Goal: Communication & Community: Participate in discussion

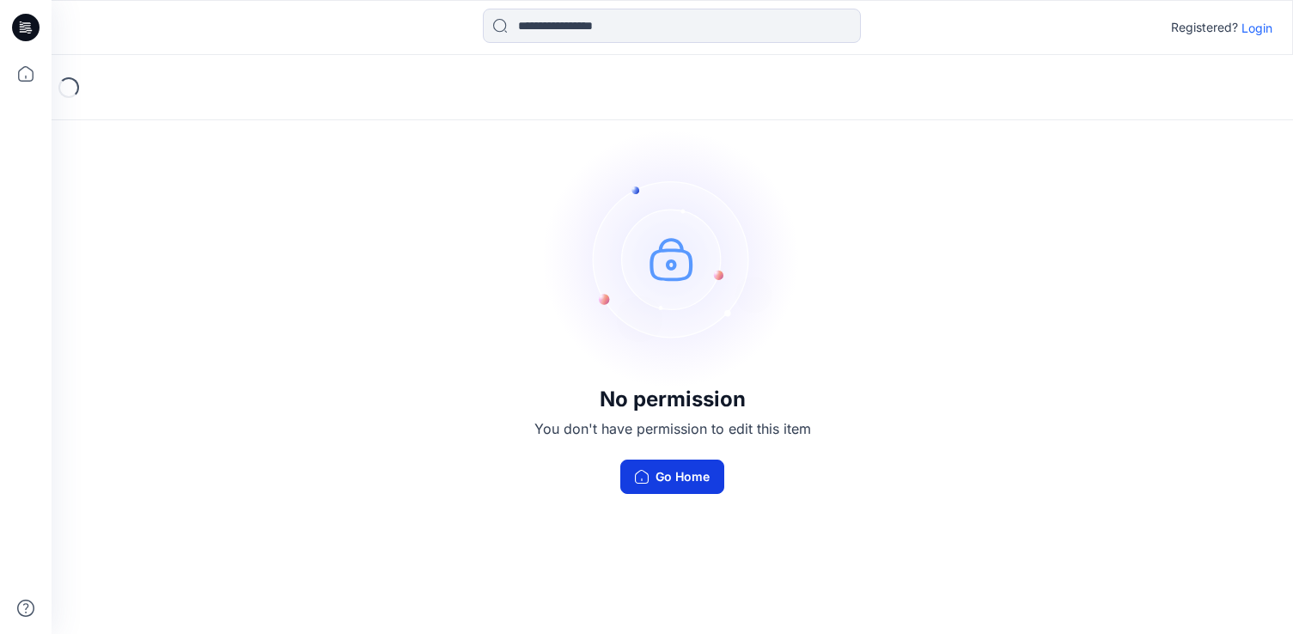
click at [676, 485] on button "Go Home" at bounding box center [672, 477] width 104 height 34
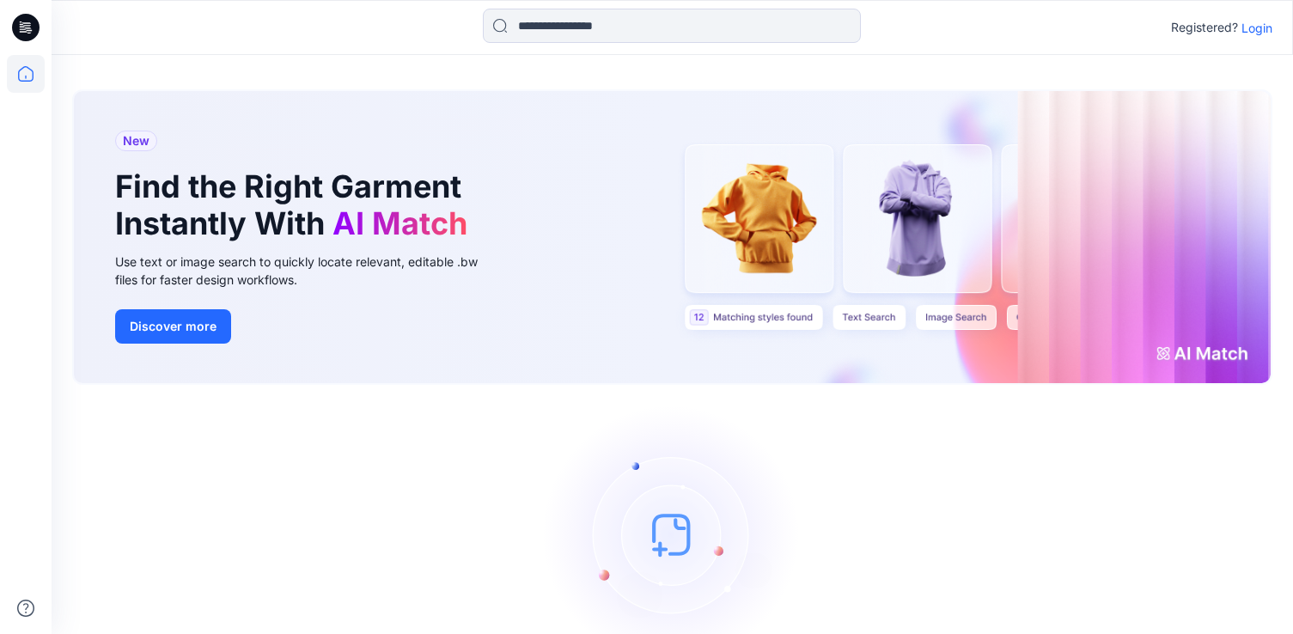
click at [1255, 34] on p "Login" at bounding box center [1257, 28] width 31 height 18
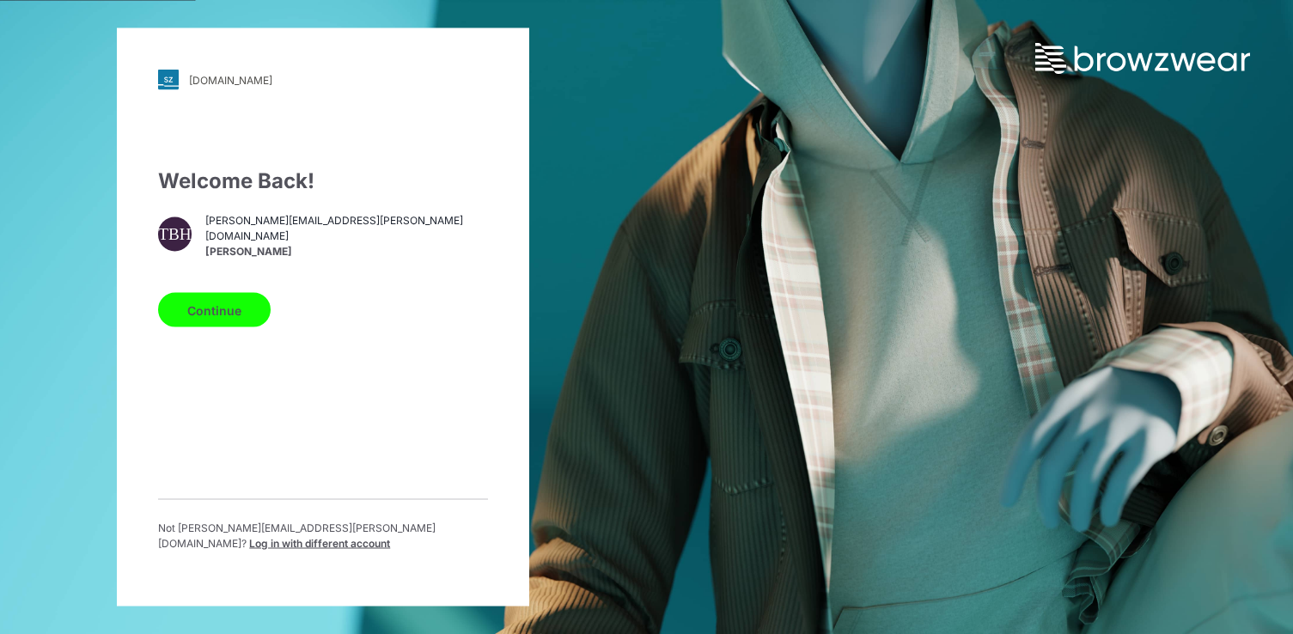
click at [227, 311] on button "Continue" at bounding box center [214, 310] width 113 height 34
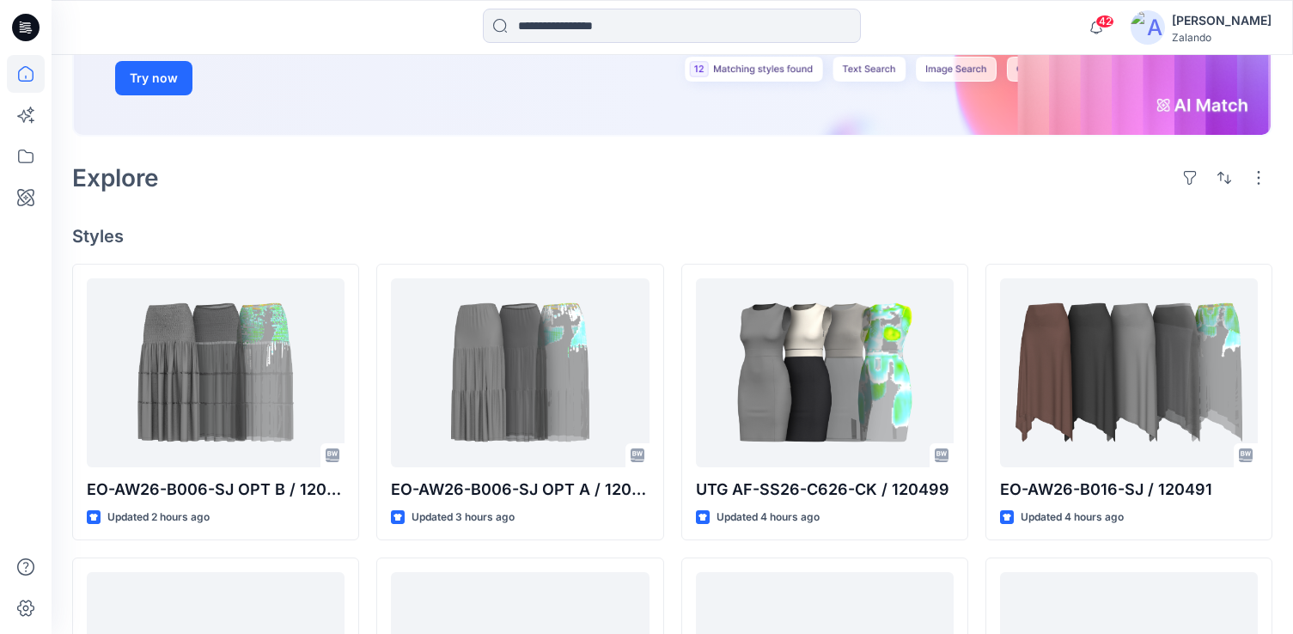
scroll to position [335, 0]
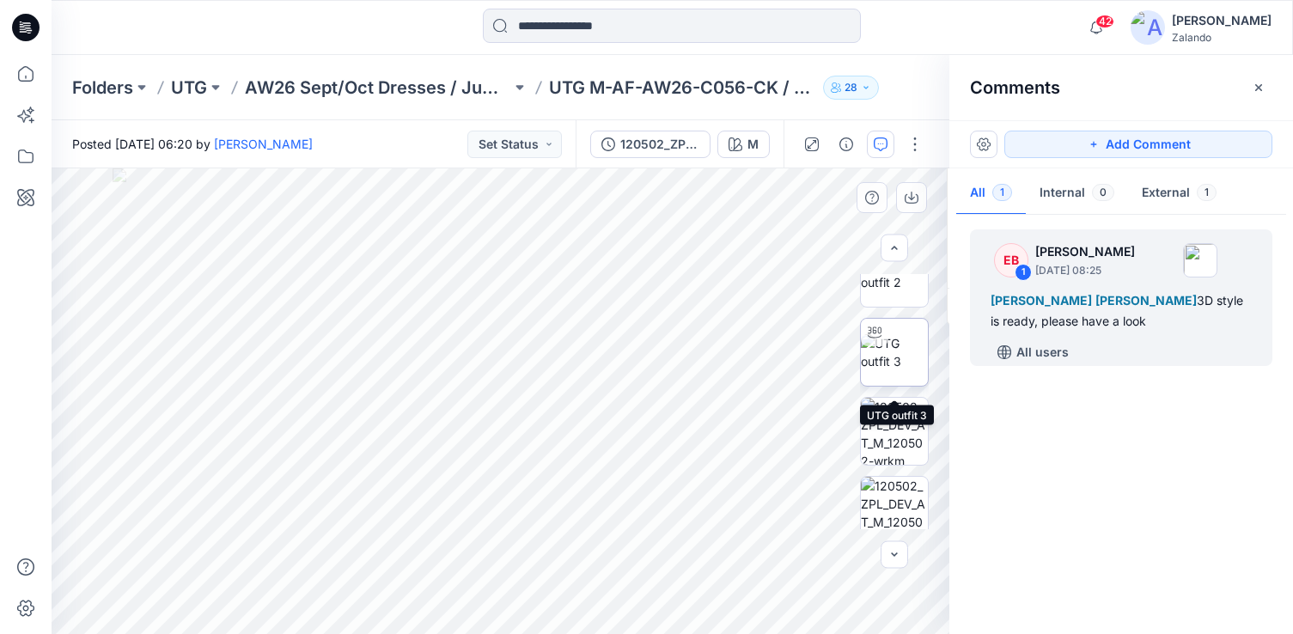
scroll to position [126, 0]
click at [1154, 355] on div "All users" at bounding box center [1132, 352] width 282 height 27
click at [541, 148] on button "Set Status" at bounding box center [514, 144] width 95 height 27
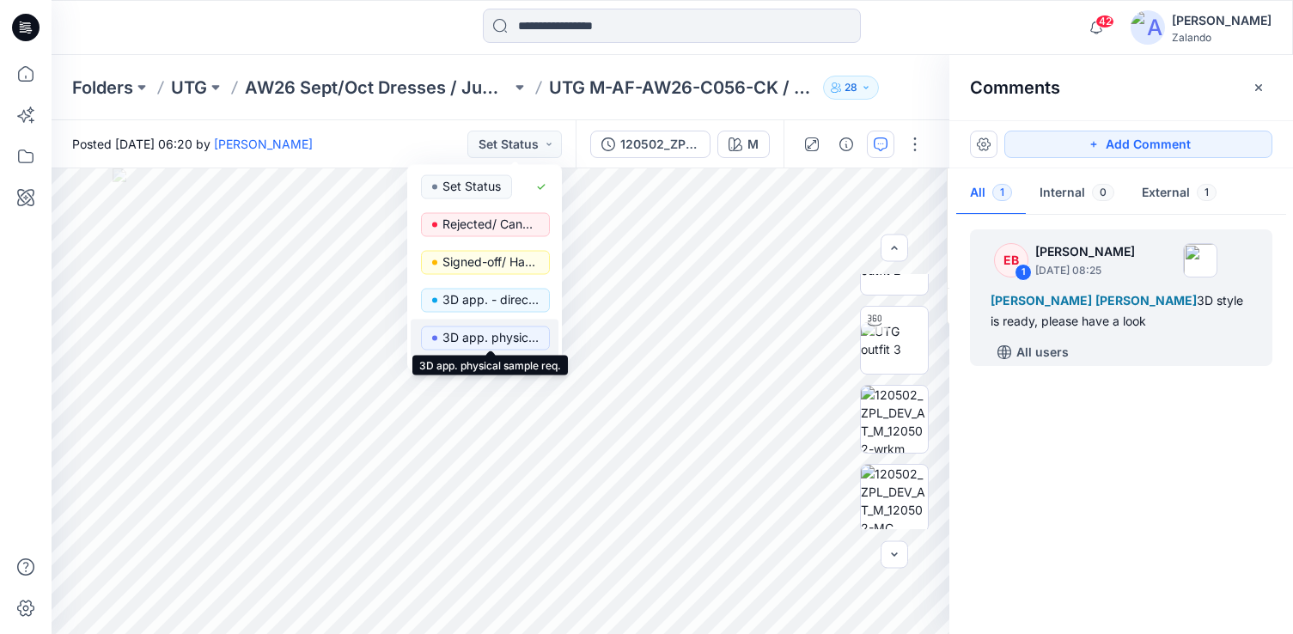
click at [525, 339] on p "3D app. physical sample req." at bounding box center [491, 338] width 96 height 22
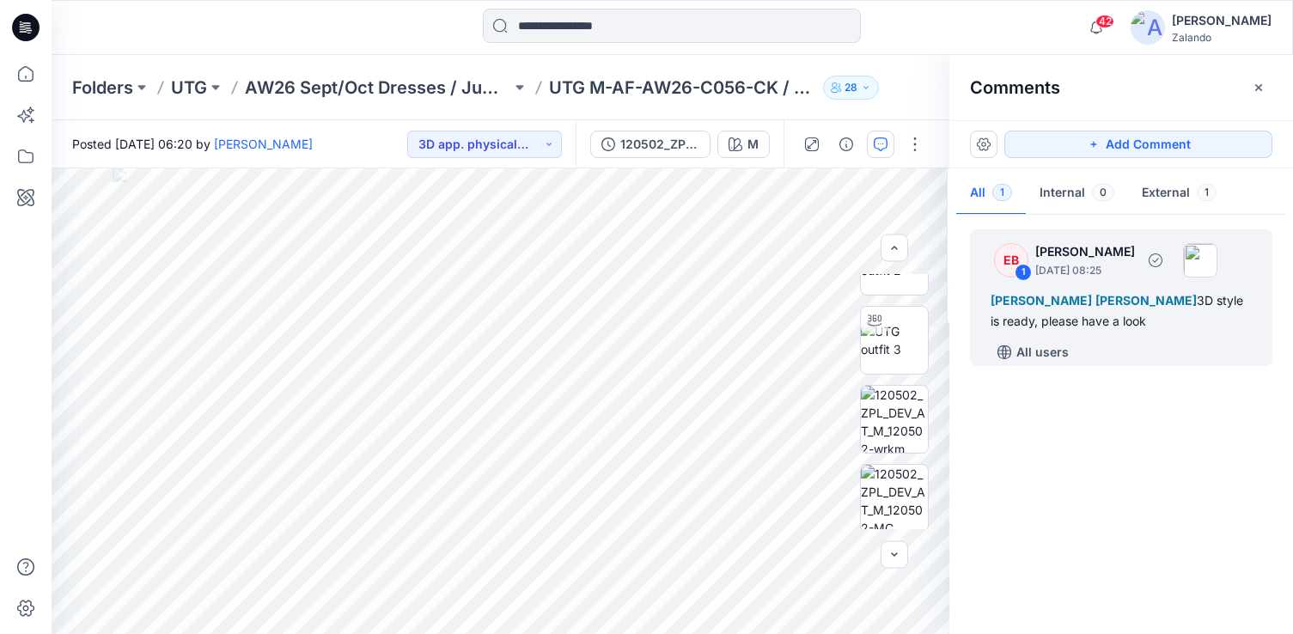
click at [1166, 357] on div "All users" at bounding box center [1132, 352] width 282 height 27
click at [1074, 357] on div "All users" at bounding box center [1132, 352] width 282 height 27
click at [1104, 322] on div "[PERSON_NAME] [PERSON_NAME] 3D style is ready, please have a look" at bounding box center [1121, 310] width 261 height 41
click at [1090, 284] on div "EB 1 [PERSON_NAME] [DATE] 08:25 [PERSON_NAME] [PERSON_NAME] 3D style is ready, …" at bounding box center [1121, 297] width 302 height 137
click at [1097, 357] on div "All users" at bounding box center [1132, 352] width 282 height 27
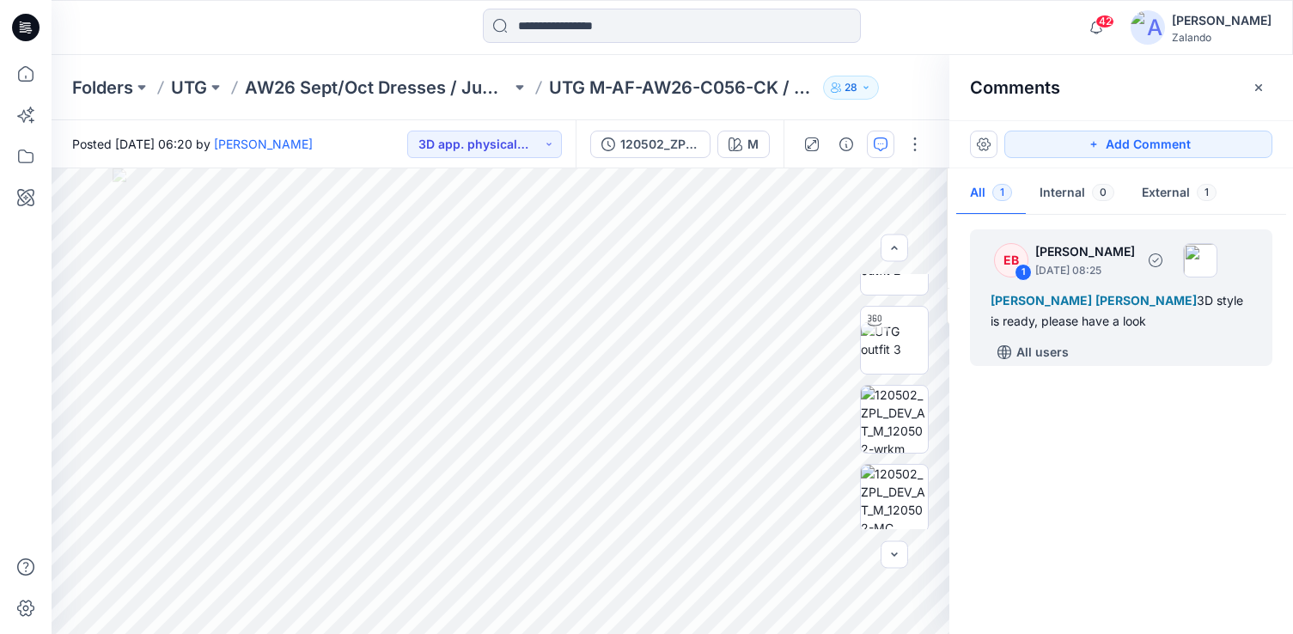
click at [1097, 357] on div "All users" at bounding box center [1132, 352] width 282 height 27
click at [1117, 144] on button "Add Comment" at bounding box center [1138, 144] width 268 height 27
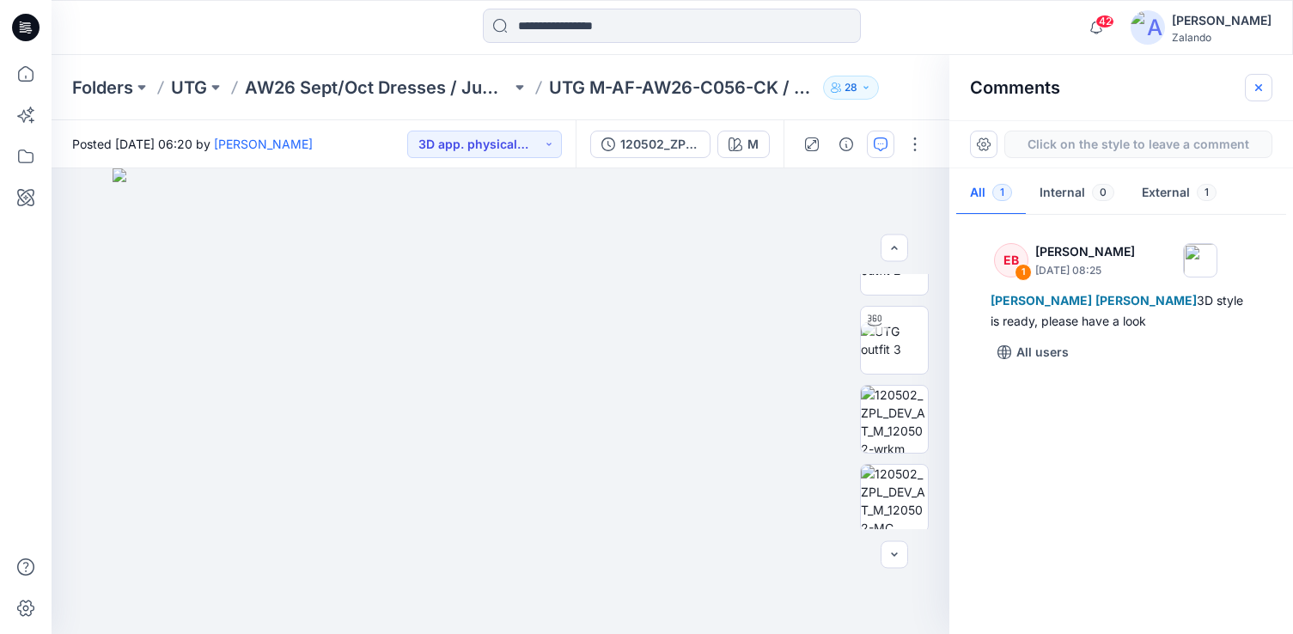
click at [1262, 89] on icon "button" at bounding box center [1259, 88] width 14 height 14
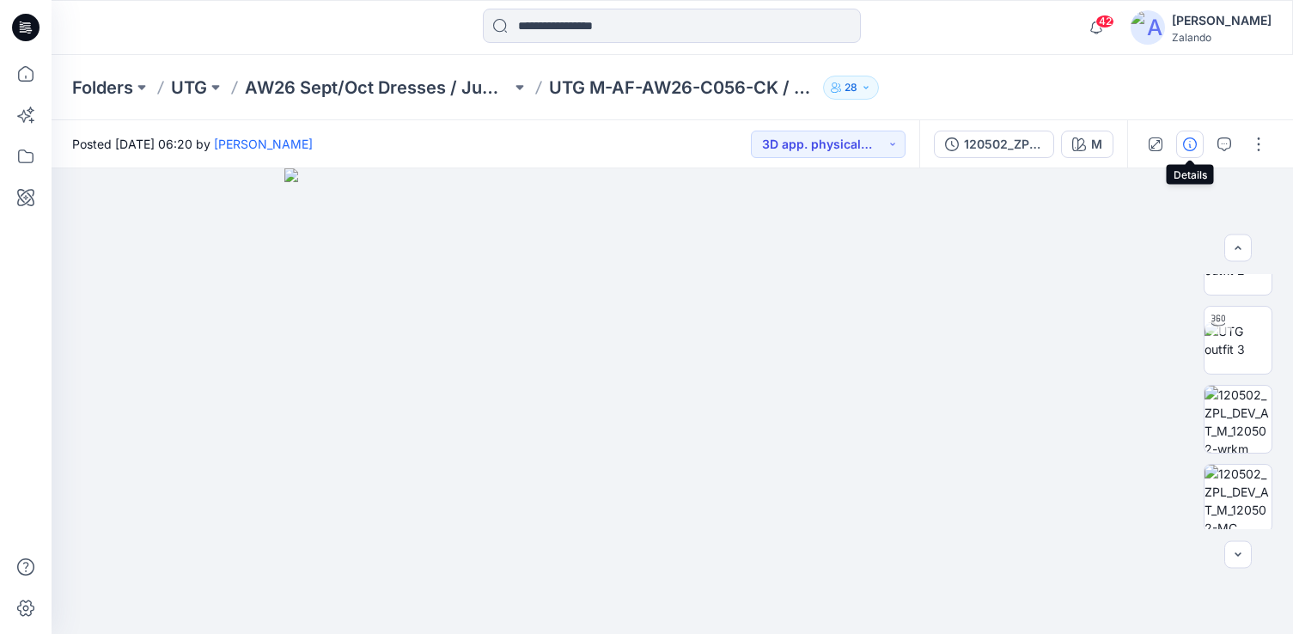
click at [1194, 147] on icon "button" at bounding box center [1190, 144] width 14 height 14
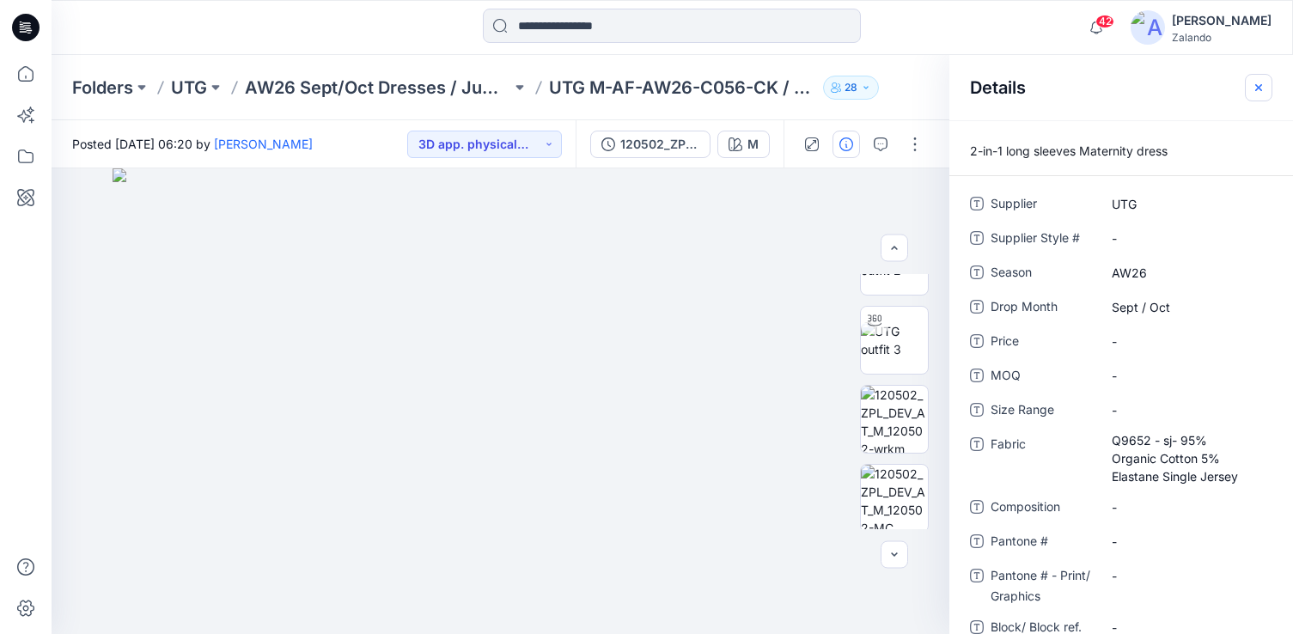
click at [1260, 92] on icon "button" at bounding box center [1259, 88] width 14 height 14
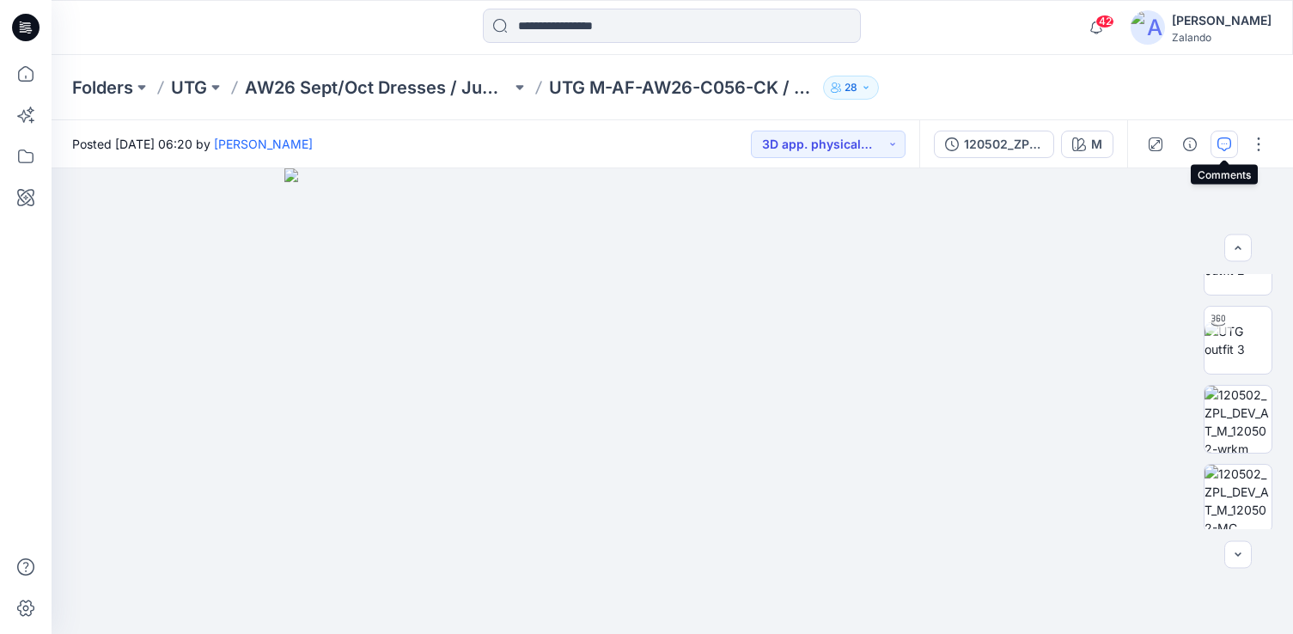
click at [1226, 144] on icon "button" at bounding box center [1225, 144] width 14 height 14
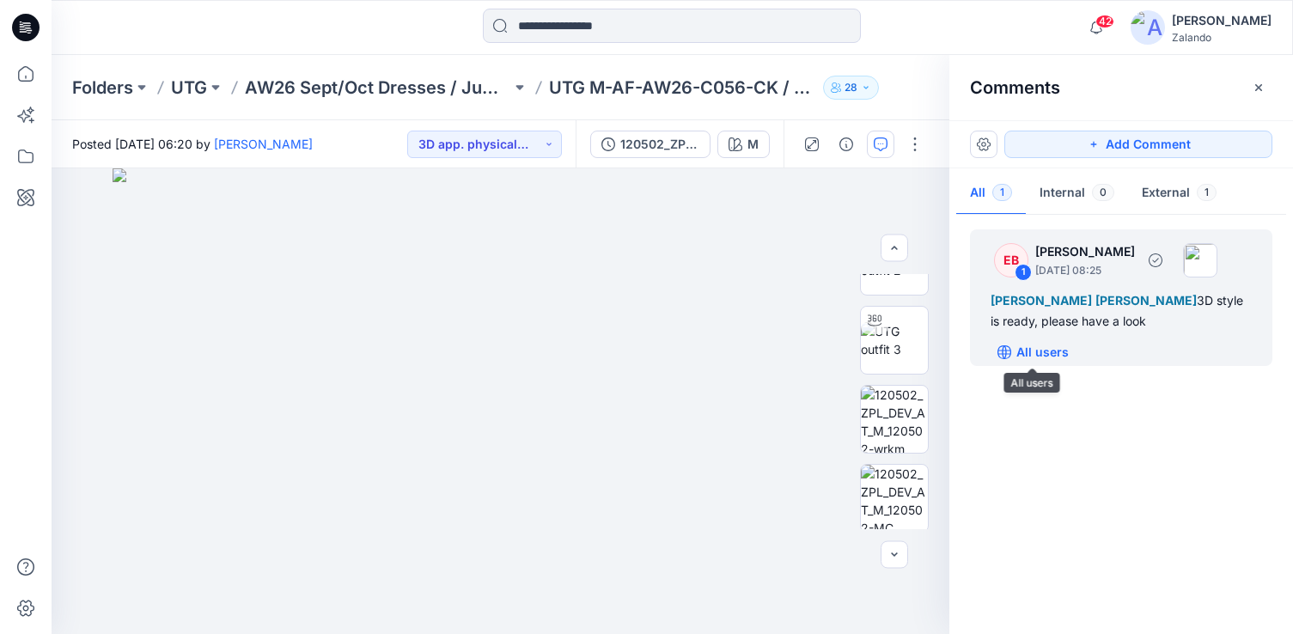
click at [1061, 346] on p "All users" at bounding box center [1043, 352] width 52 height 21
click at [1109, 353] on div "All users" at bounding box center [1132, 352] width 282 height 27
click at [1140, 355] on div "All users" at bounding box center [1132, 352] width 282 height 27
click at [1140, 321] on div "Tania Baumeister-Hanff Marlene Seefeldt 3D style is ready, please have a look" at bounding box center [1121, 310] width 261 height 41
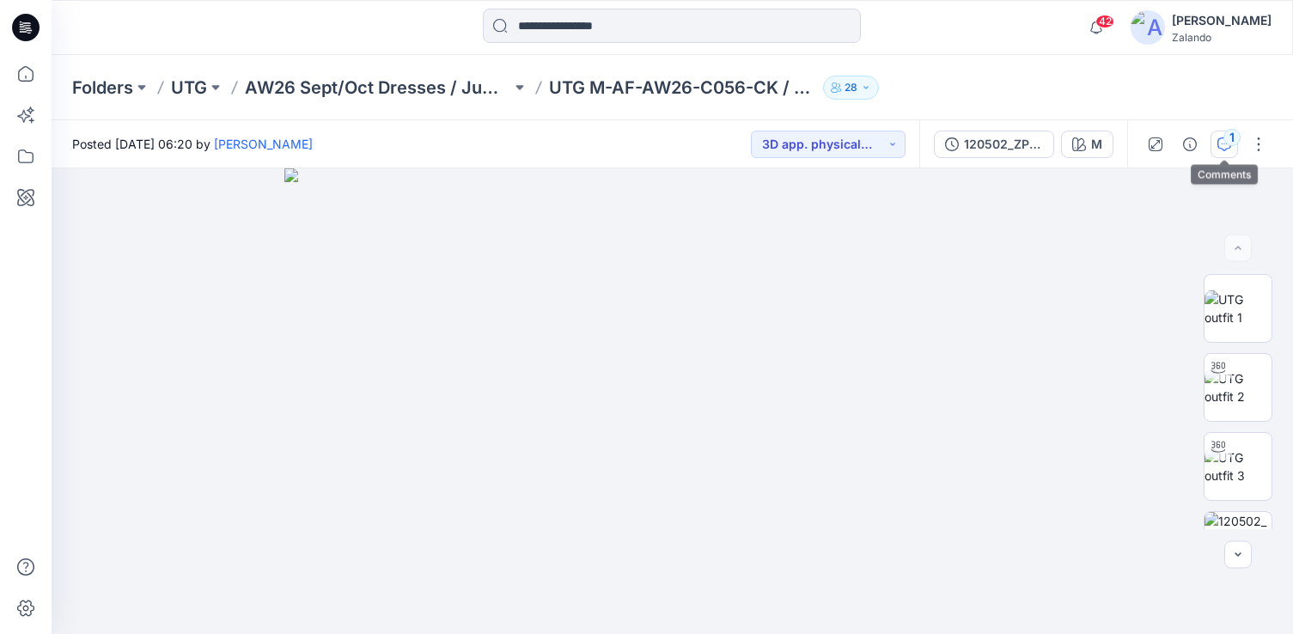
click at [1220, 150] on button "1" at bounding box center [1224, 144] width 27 height 27
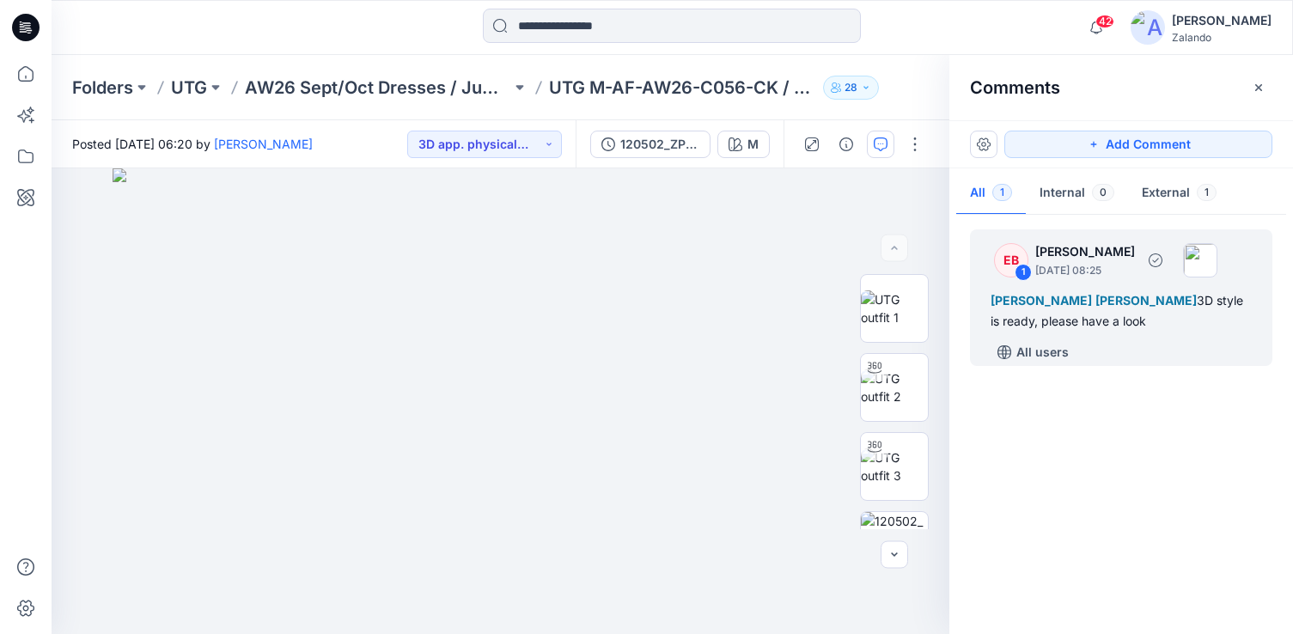
click at [1103, 347] on div "All users" at bounding box center [1132, 352] width 282 height 27
click at [1095, 326] on div "[PERSON_NAME] [PERSON_NAME] 3D style is ready, please have a look" at bounding box center [1121, 310] width 261 height 41
click at [1084, 291] on div "[PERSON_NAME] [PERSON_NAME] 3D style is ready, please have a look" at bounding box center [1121, 310] width 261 height 41
click at [1163, 348] on div "All users" at bounding box center [1132, 352] width 282 height 27
click at [1103, 358] on div "All users" at bounding box center [1132, 352] width 282 height 27
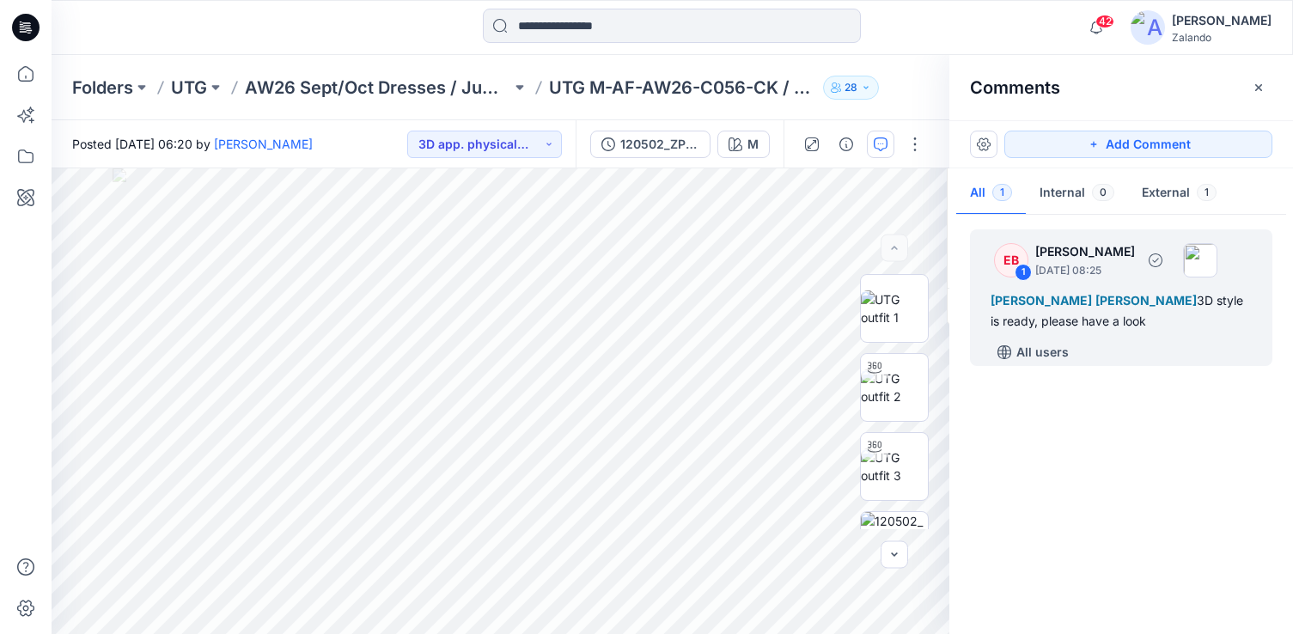
click at [1094, 333] on div "EB 1 [PERSON_NAME] [DATE] 08:25 [PERSON_NAME] [PERSON_NAME] 3D style is ready, …" at bounding box center [1121, 297] width 302 height 137
click at [1023, 275] on div "1" at bounding box center [1023, 272] width 17 height 17
click at [1019, 257] on div "EB" at bounding box center [1011, 260] width 34 height 34
click at [1060, 257] on p "[PERSON_NAME]" at bounding box center [1085, 251] width 100 height 21
click at [1107, 262] on p "[DATE] 08:25" at bounding box center [1085, 270] width 100 height 17
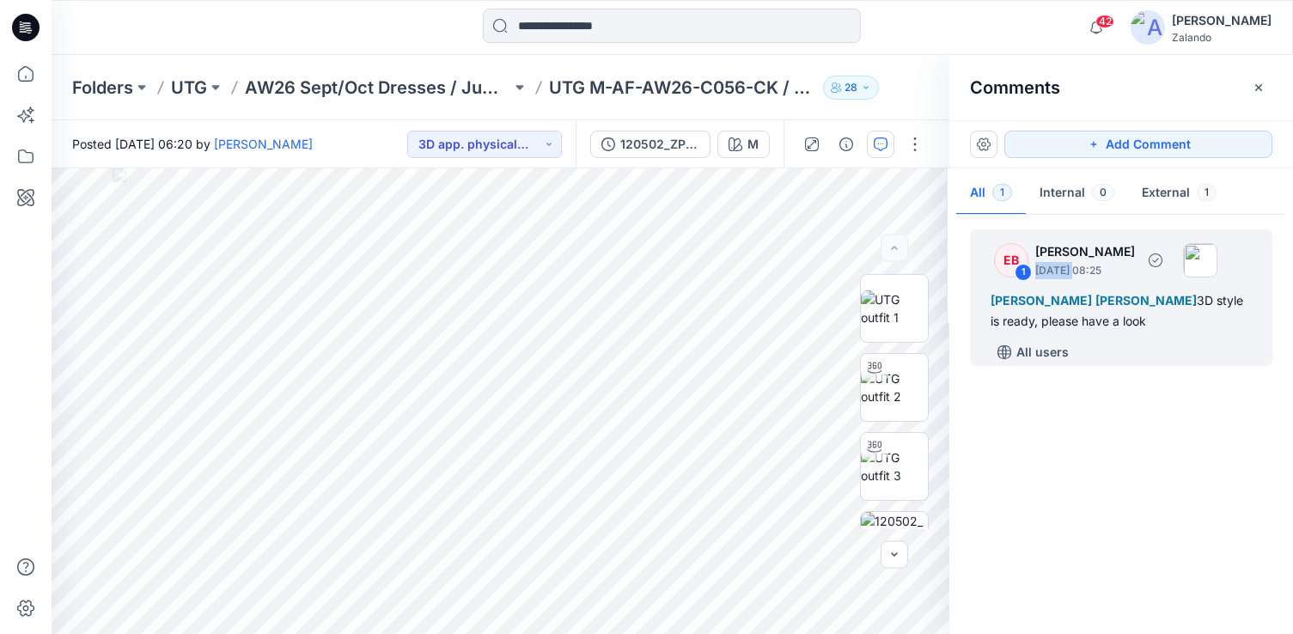
click at [1107, 262] on p "[DATE] 08:25" at bounding box center [1085, 270] width 100 height 17
click at [1229, 339] on div "All users" at bounding box center [1132, 352] width 282 height 27
click at [908, 382] on img at bounding box center [894, 387] width 67 height 36
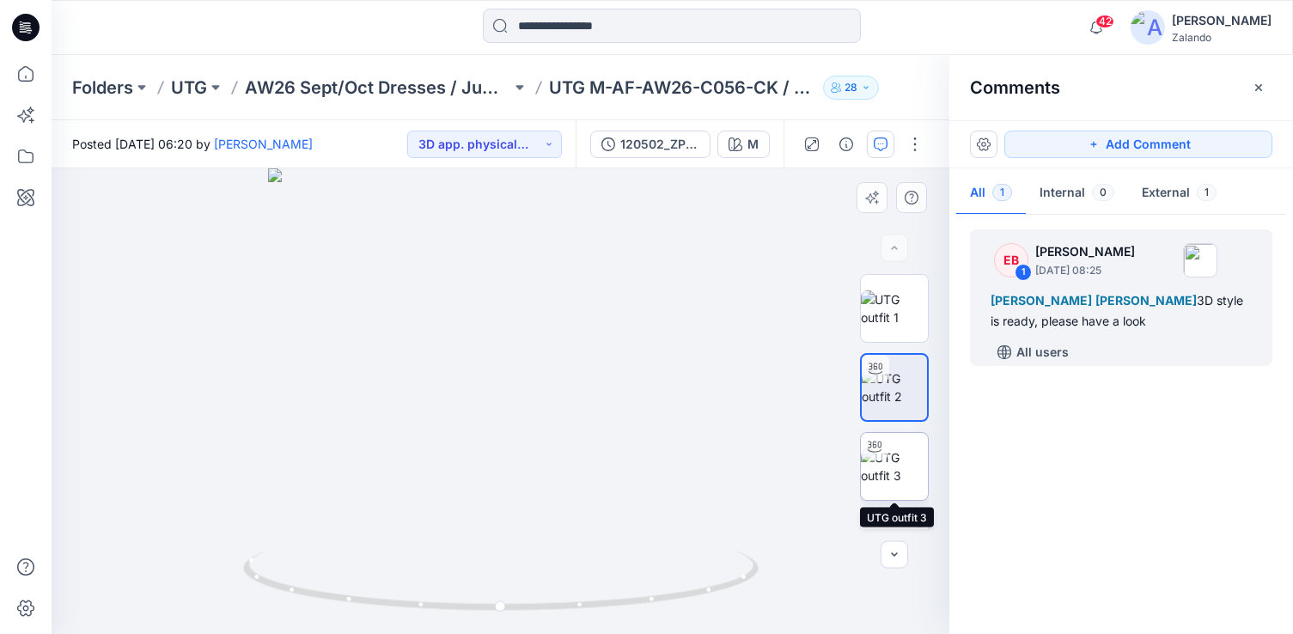
click at [910, 458] on img at bounding box center [894, 467] width 67 height 36
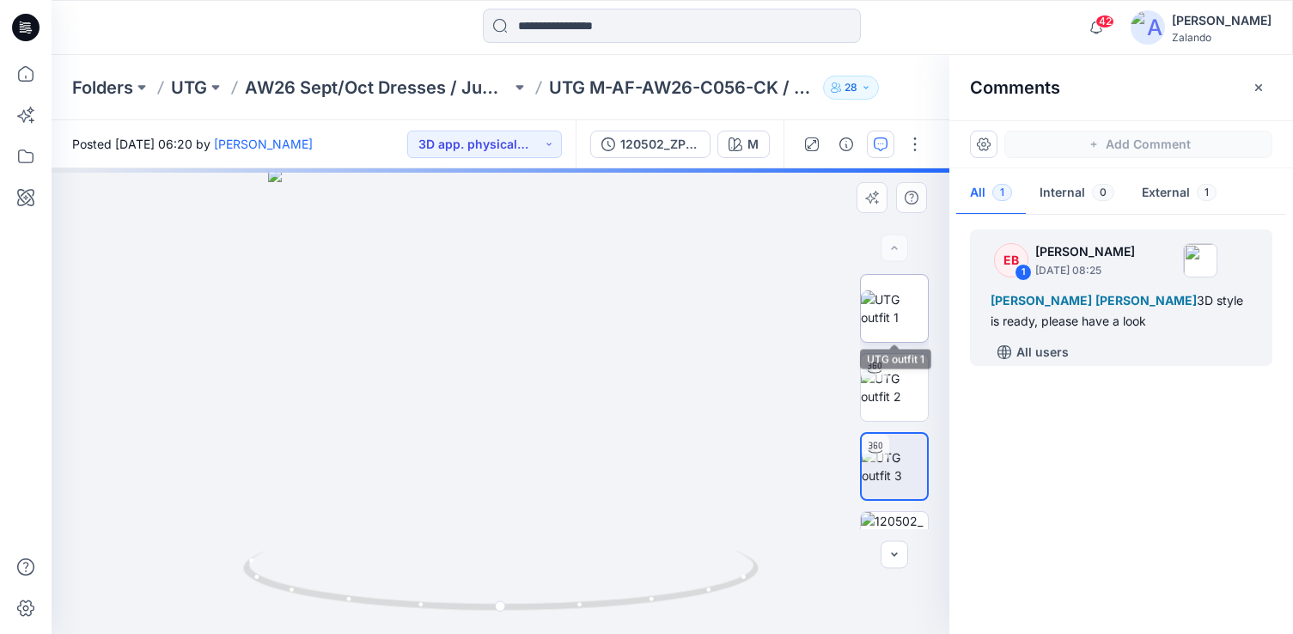
click at [898, 321] on img at bounding box center [894, 308] width 67 height 36
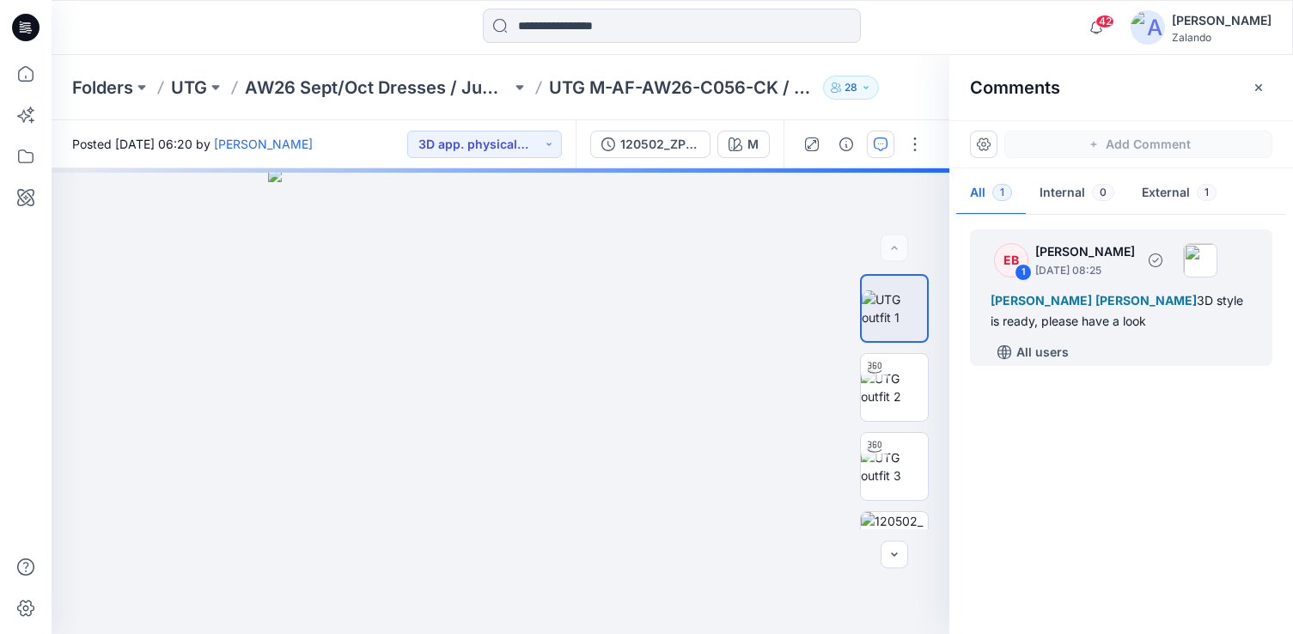
click at [1149, 345] on div "All users" at bounding box center [1132, 352] width 282 height 27
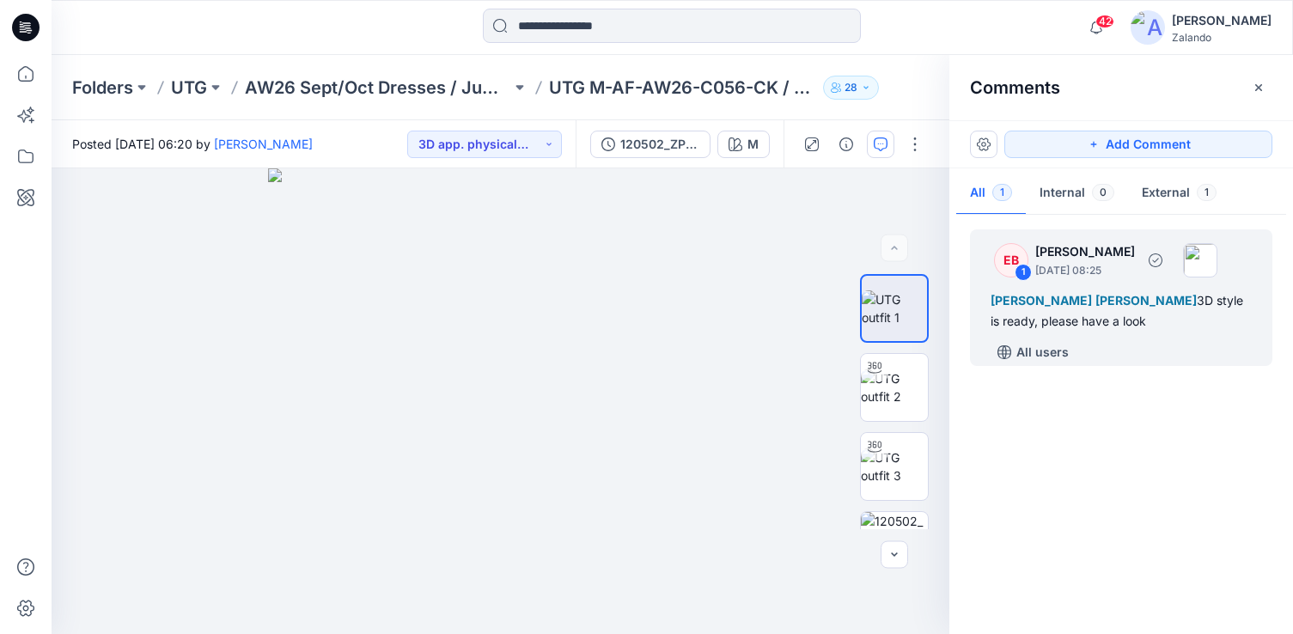
click at [1129, 339] on div "All users" at bounding box center [1132, 352] width 282 height 27
click at [1169, 357] on div "All users" at bounding box center [1132, 352] width 282 height 27
click at [1156, 347] on div "All users" at bounding box center [1132, 352] width 282 height 27
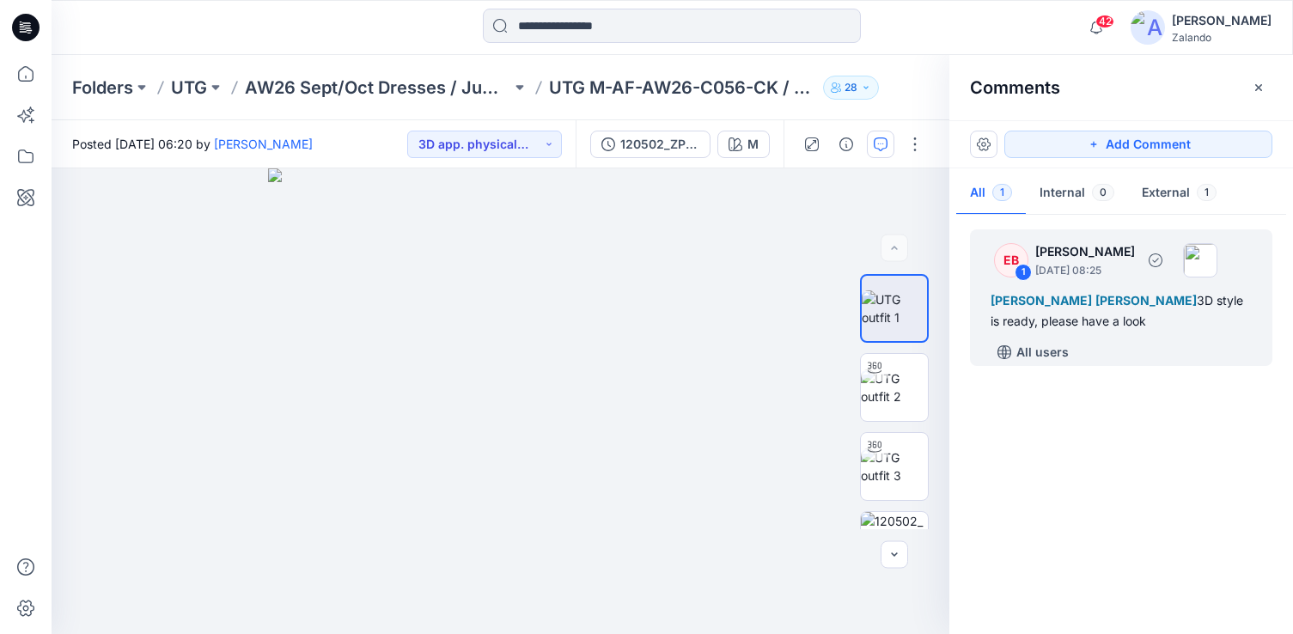
click at [1137, 341] on div "All users" at bounding box center [1132, 352] width 282 height 27
click at [1127, 319] on div "Tania Baumeister-Hanff Marlene Seefeldt 3D style is ready, please have a look" at bounding box center [1121, 310] width 261 height 41
click at [1153, 143] on button "Add Comment" at bounding box center [1138, 144] width 268 height 27
click at [1088, 367] on div "EB 1 Emma Bertelsen October 15, 2025 08:25 Tania Baumeister-Hanff Marlene Seefe…" at bounding box center [1122, 420] width 344 height 402
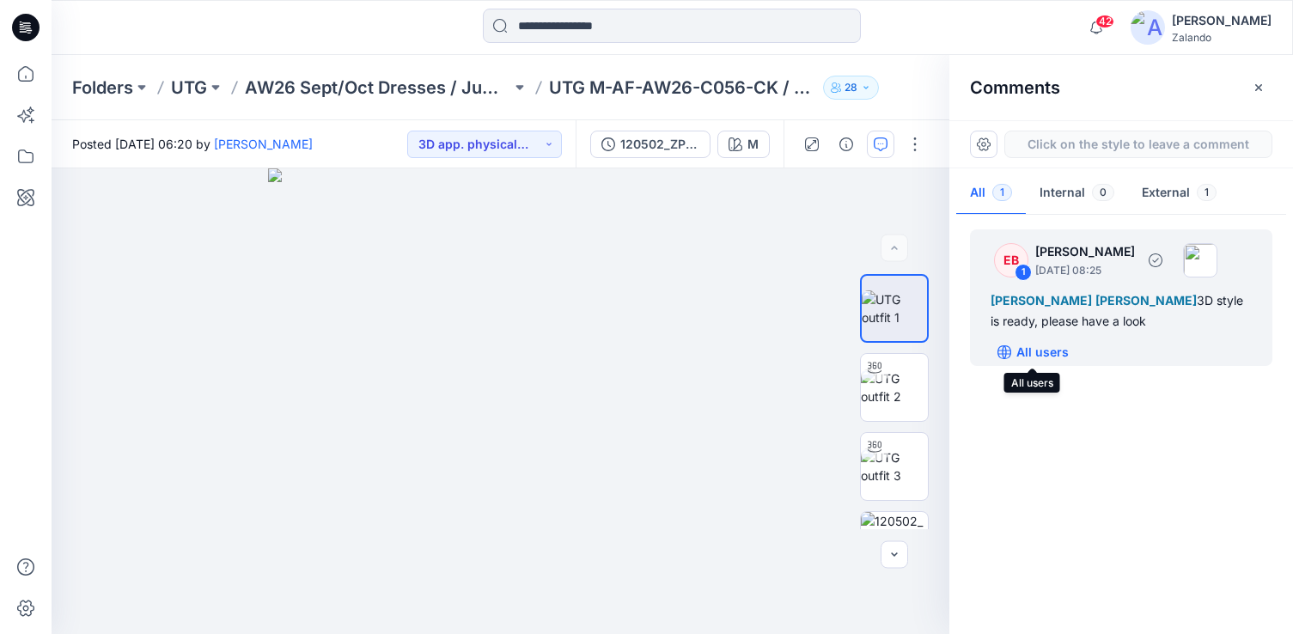
click at [1047, 354] on p "All users" at bounding box center [1043, 352] width 52 height 21
click at [1134, 356] on div "Members only" at bounding box center [1132, 352] width 282 height 27
click at [1076, 356] on p "Members only" at bounding box center [1059, 352] width 85 height 21
click at [1102, 355] on div "All users" at bounding box center [1132, 352] width 282 height 27
click at [1255, 91] on icon "button" at bounding box center [1259, 88] width 14 height 14
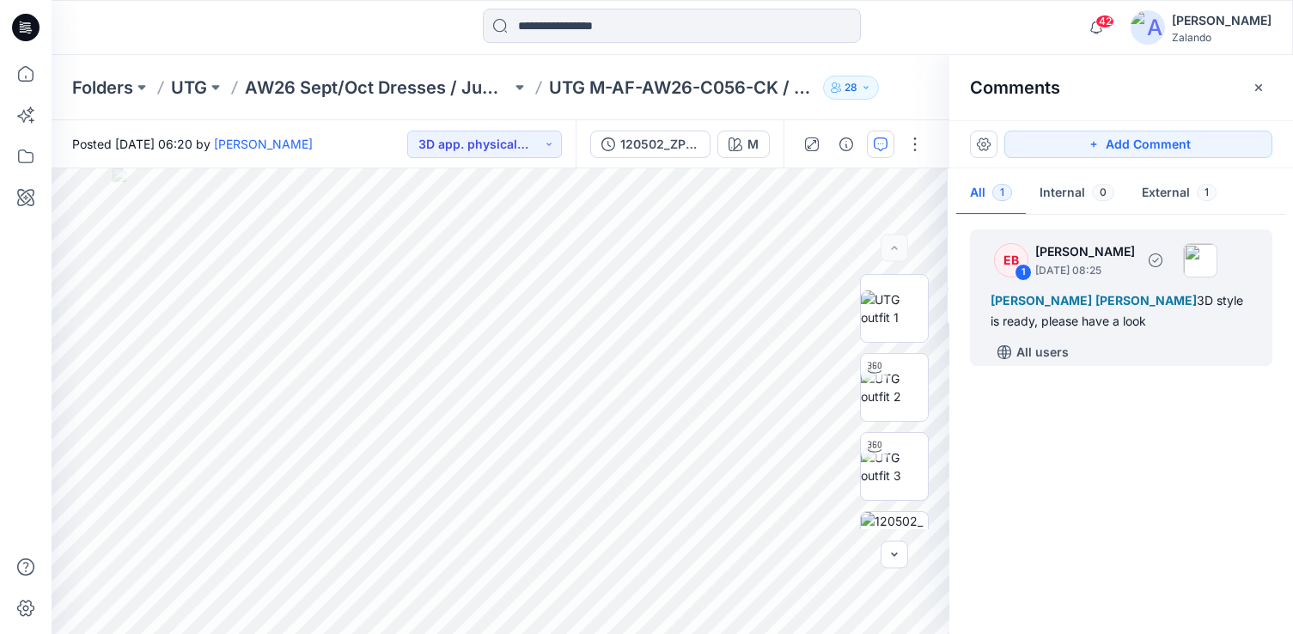
click at [1177, 335] on div "EB 1 [PERSON_NAME] [DATE] 08:25 [PERSON_NAME] [PERSON_NAME] 3D style is ready, …" at bounding box center [1121, 297] width 302 height 137
click at [1163, 265] on icon "button" at bounding box center [1156, 260] width 14 height 14
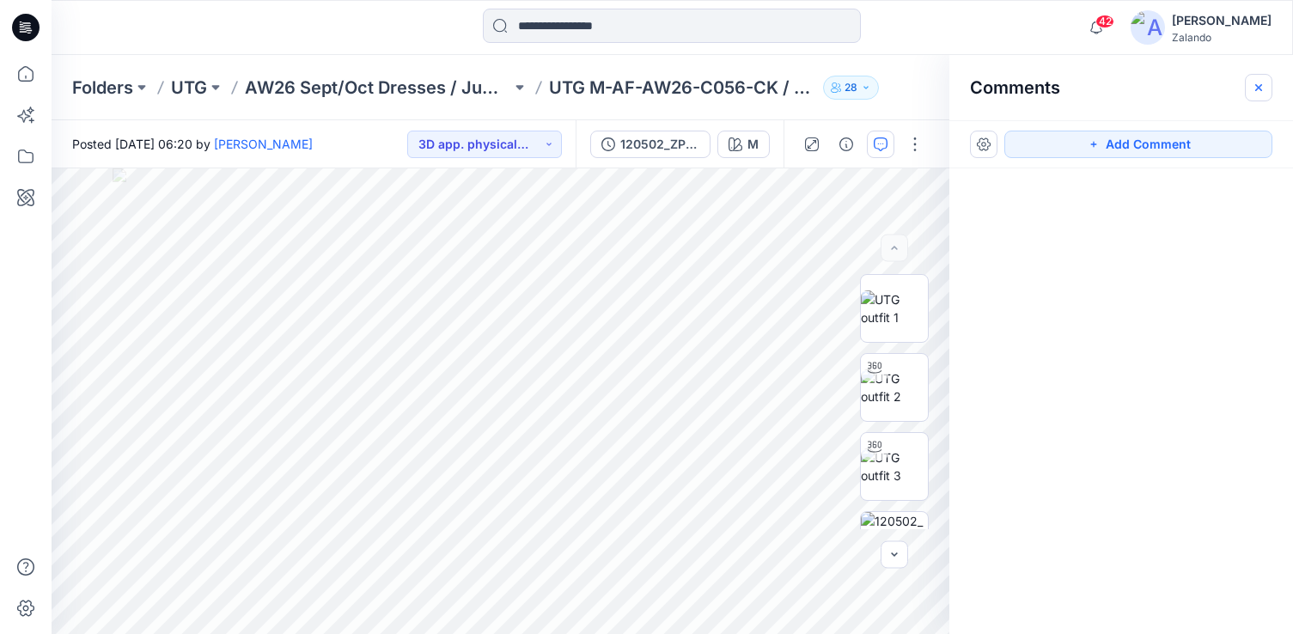
click at [1256, 94] on button "button" at bounding box center [1258, 87] width 27 height 27
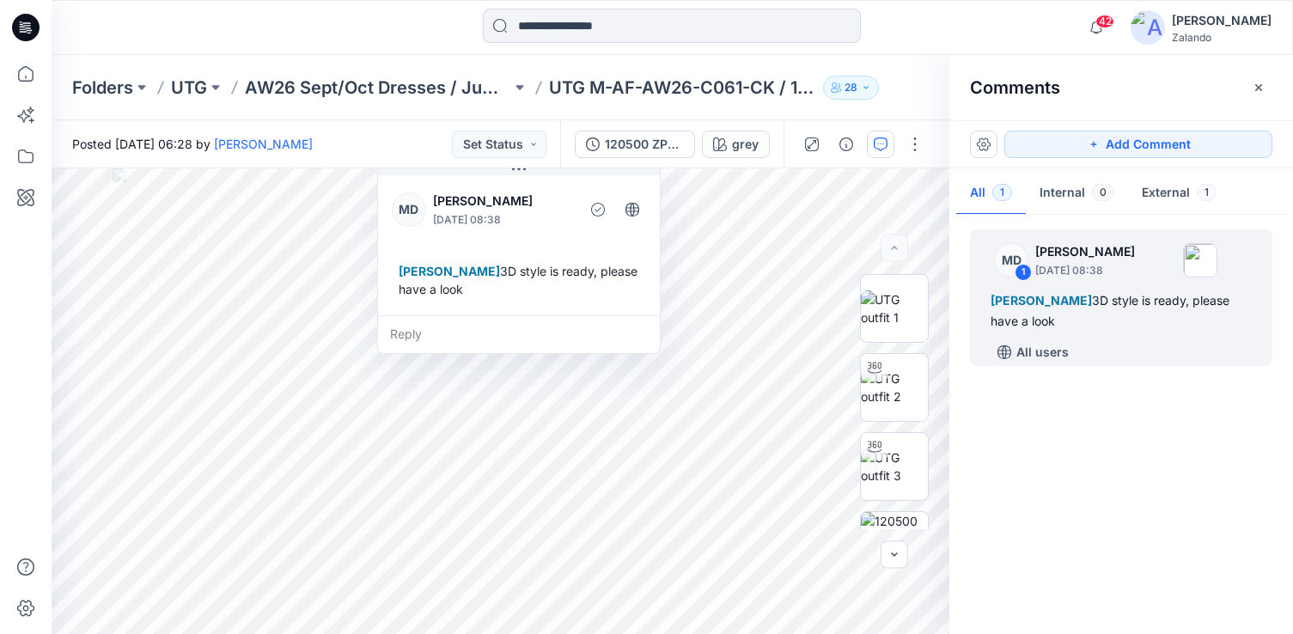
click at [1035, 526] on div "MD 1 Marnie Douven October 15, 2025 08:38 Tania Baumeister-Hanff 3D style is re…" at bounding box center [1122, 420] width 344 height 402
click at [537, 145] on button "Set Status" at bounding box center [499, 144] width 95 height 27
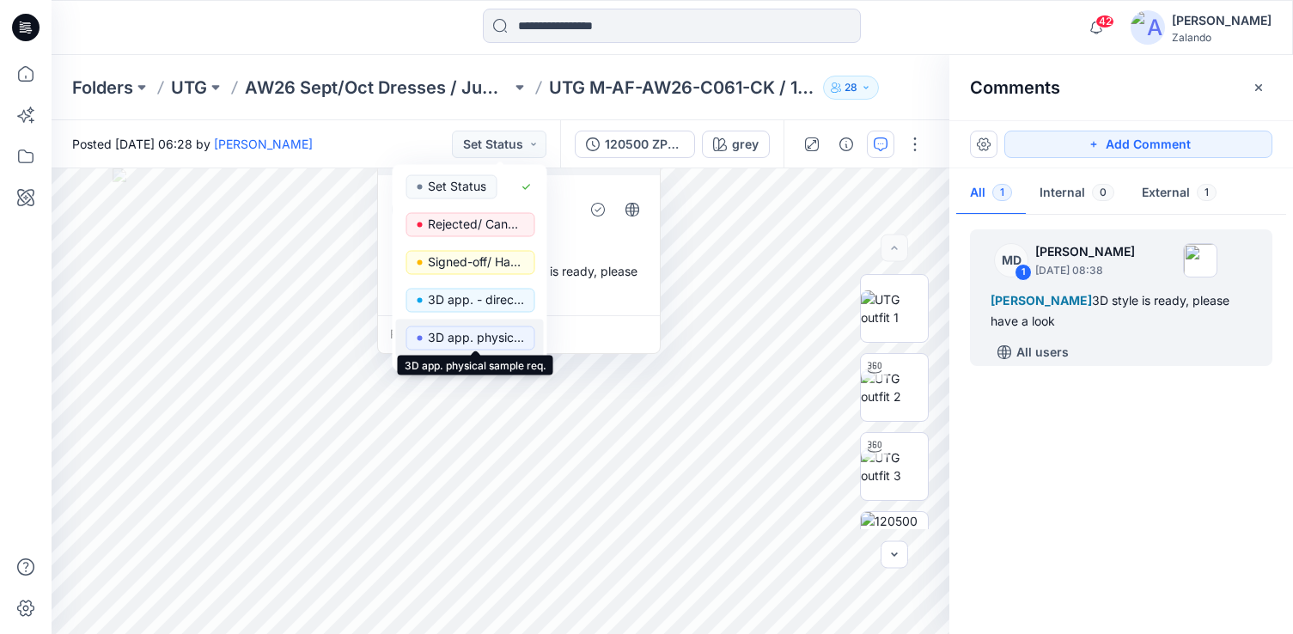
click at [486, 342] on p "3D app. physical sample req." at bounding box center [476, 338] width 96 height 22
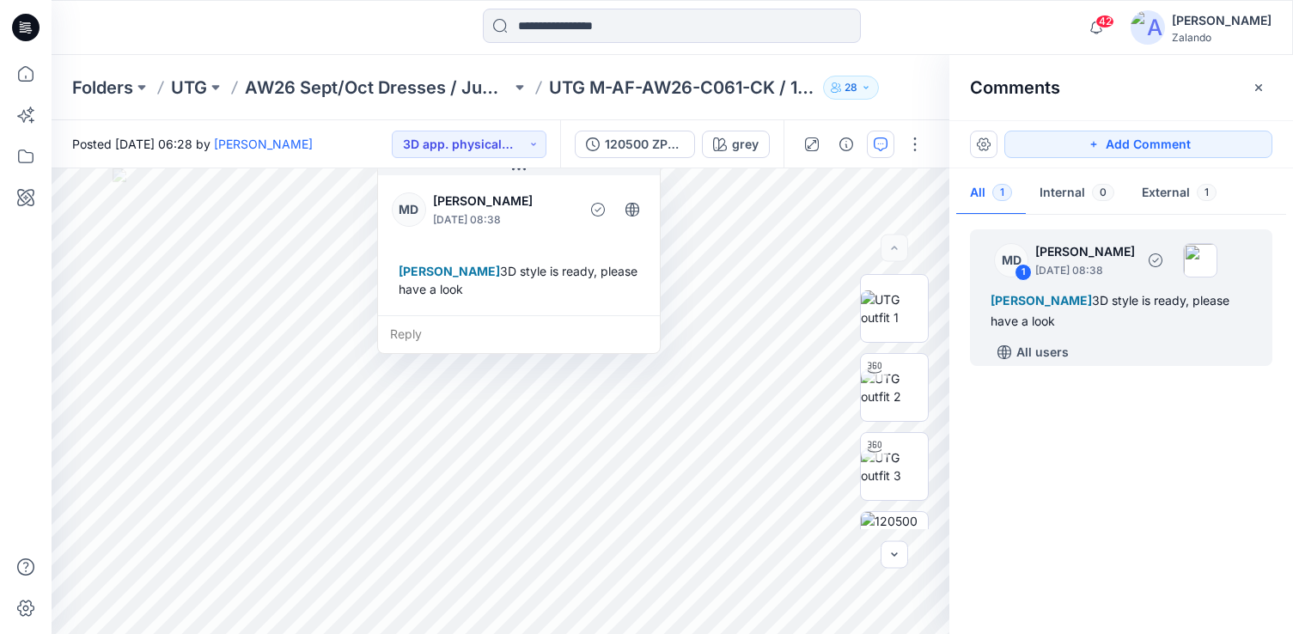
click at [1173, 351] on div "All users" at bounding box center [1132, 352] width 282 height 27
click at [483, 337] on div "Reply" at bounding box center [519, 334] width 282 height 38
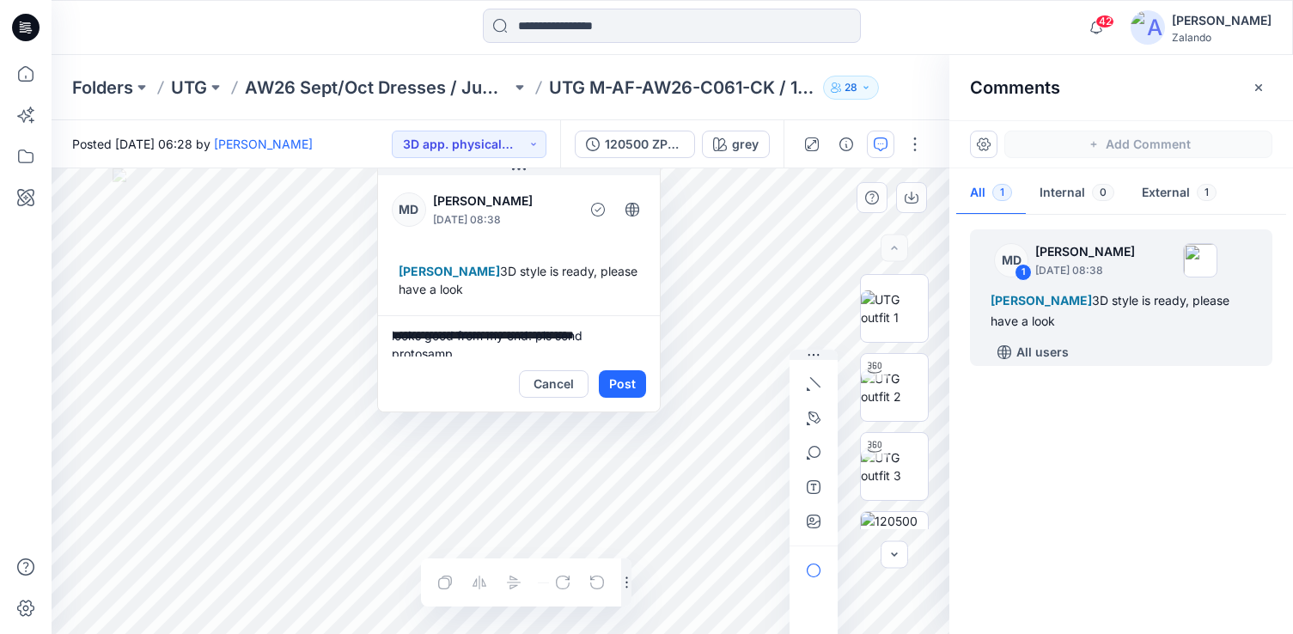
scroll to position [4, 0]
type textarea "**********"
click at [611, 387] on button "Post" at bounding box center [622, 383] width 47 height 27
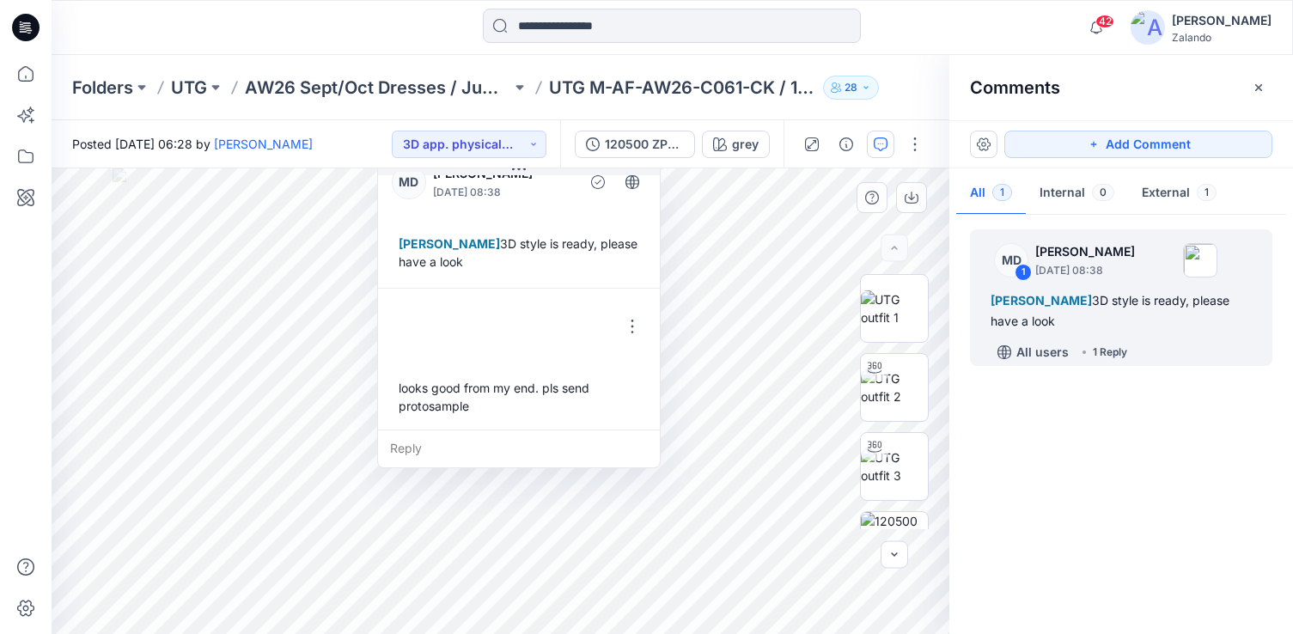
scroll to position [30, 0]
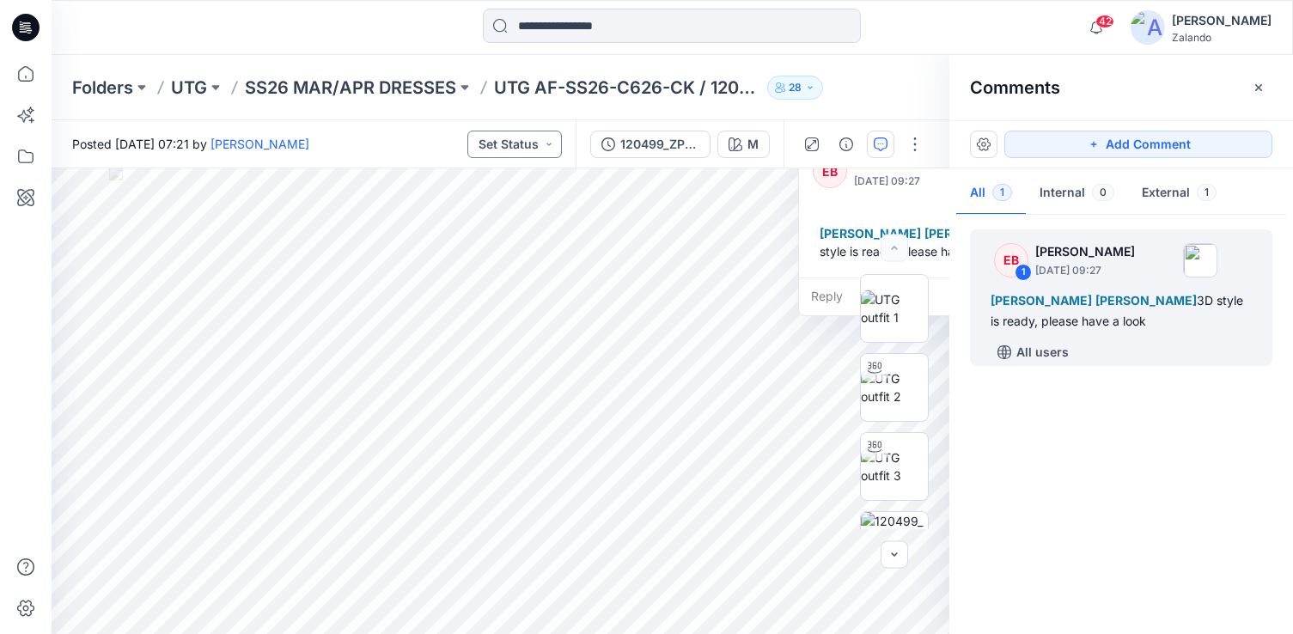
click at [548, 140] on button "Set Status" at bounding box center [514, 144] width 95 height 27
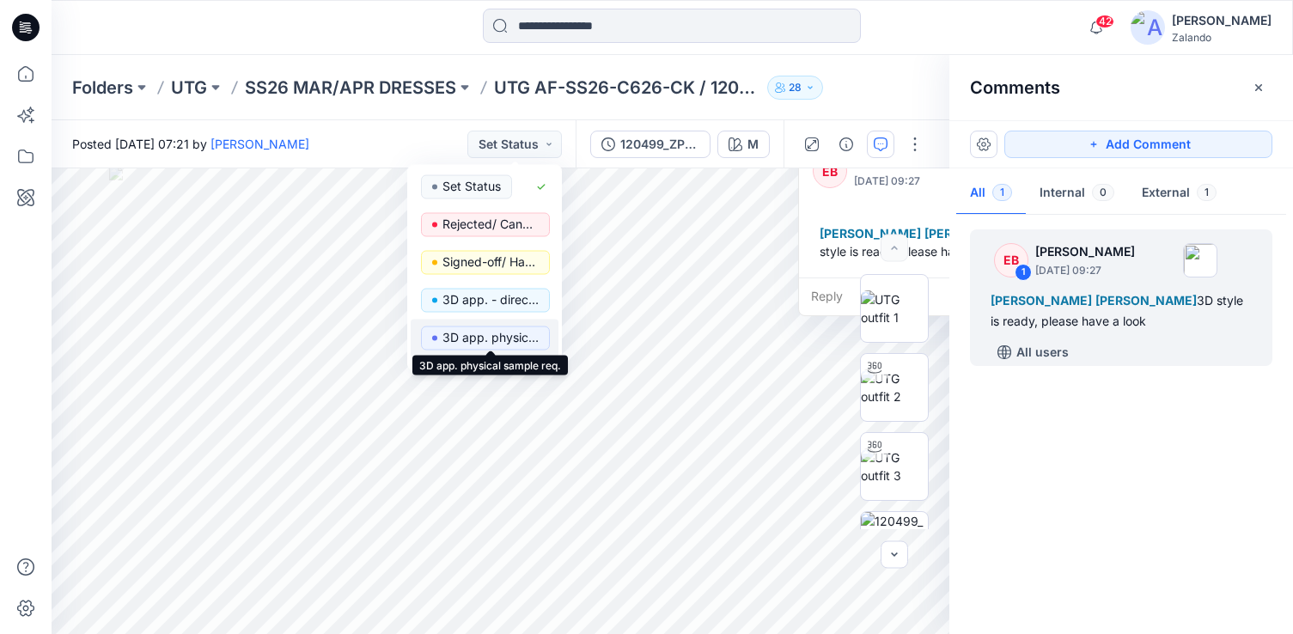
click at [513, 338] on p "3D app. physical sample req." at bounding box center [491, 338] width 96 height 22
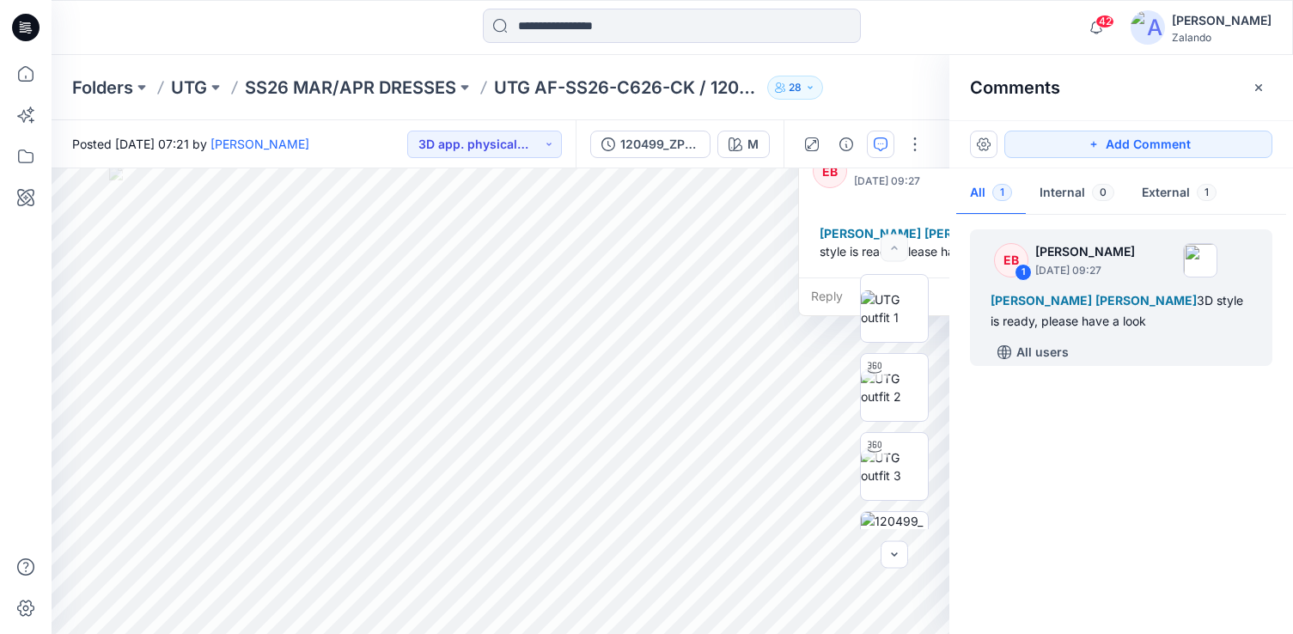
click at [831, 303] on div "Reply" at bounding box center [940, 297] width 282 height 38
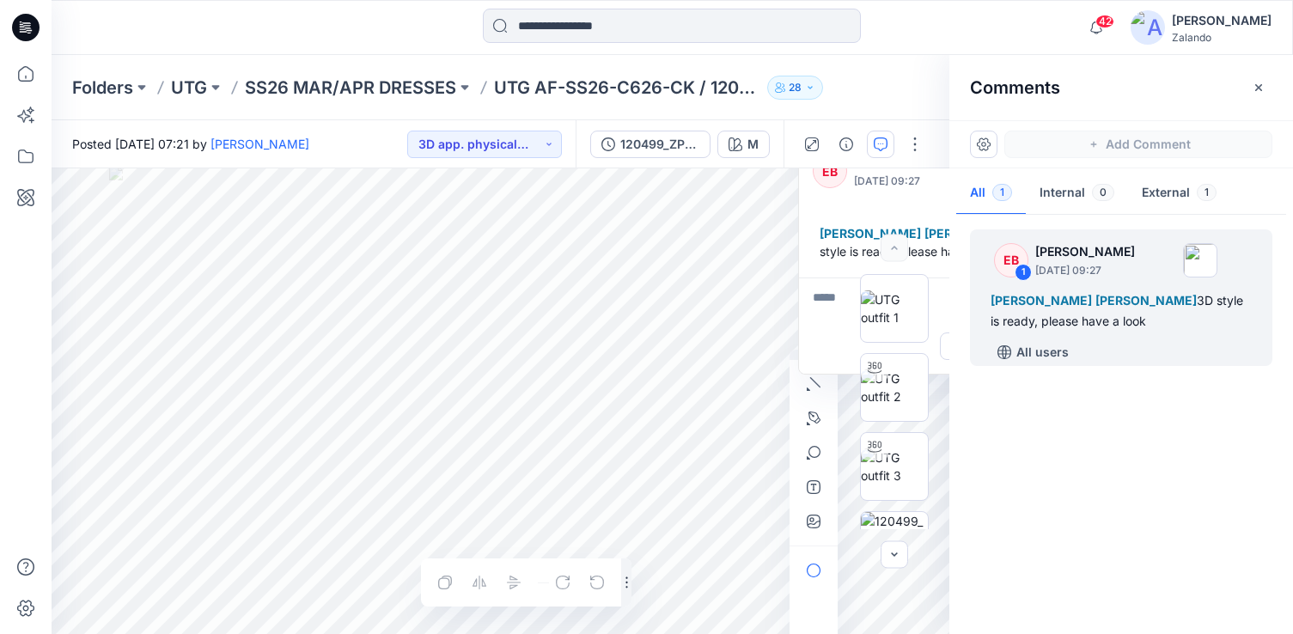
click at [754, 367] on div "M Loading... Material Properties Loading... 2 1 EB [PERSON_NAME] [DATE] 09:27 […" at bounding box center [501, 401] width 898 height 466
click at [1253, 89] on icon "button" at bounding box center [1259, 88] width 14 height 14
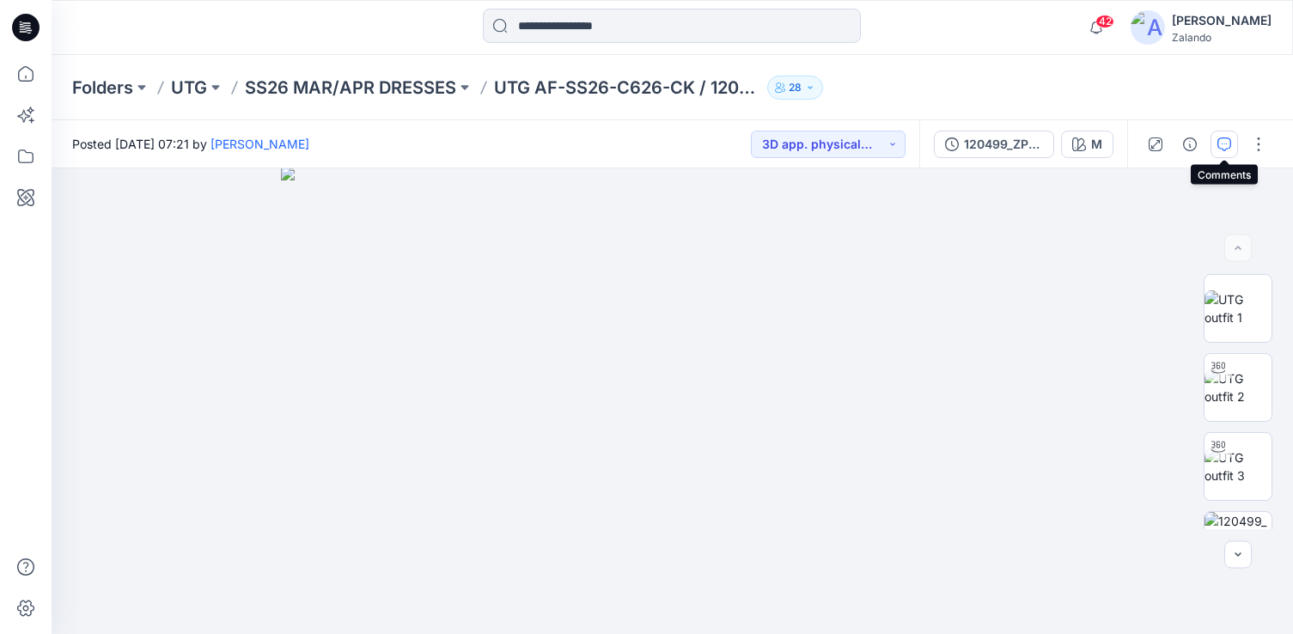
click at [1221, 153] on button "button" at bounding box center [1224, 144] width 27 height 27
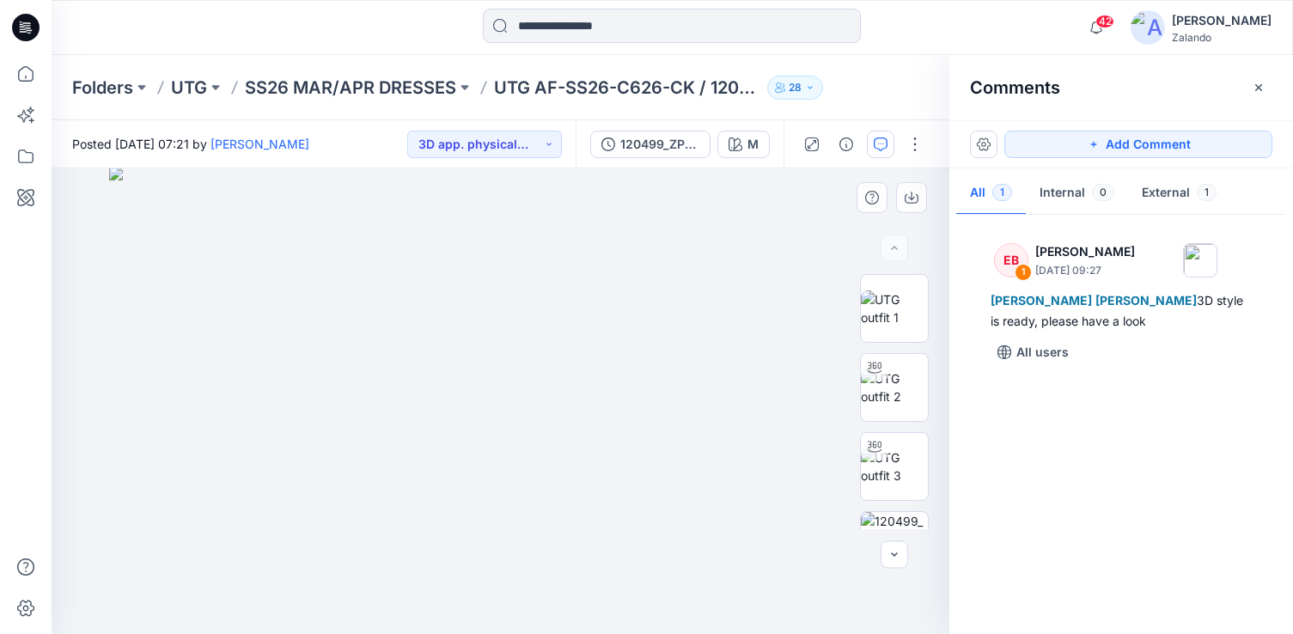
click at [697, 346] on img at bounding box center [500, 400] width 783 height 467
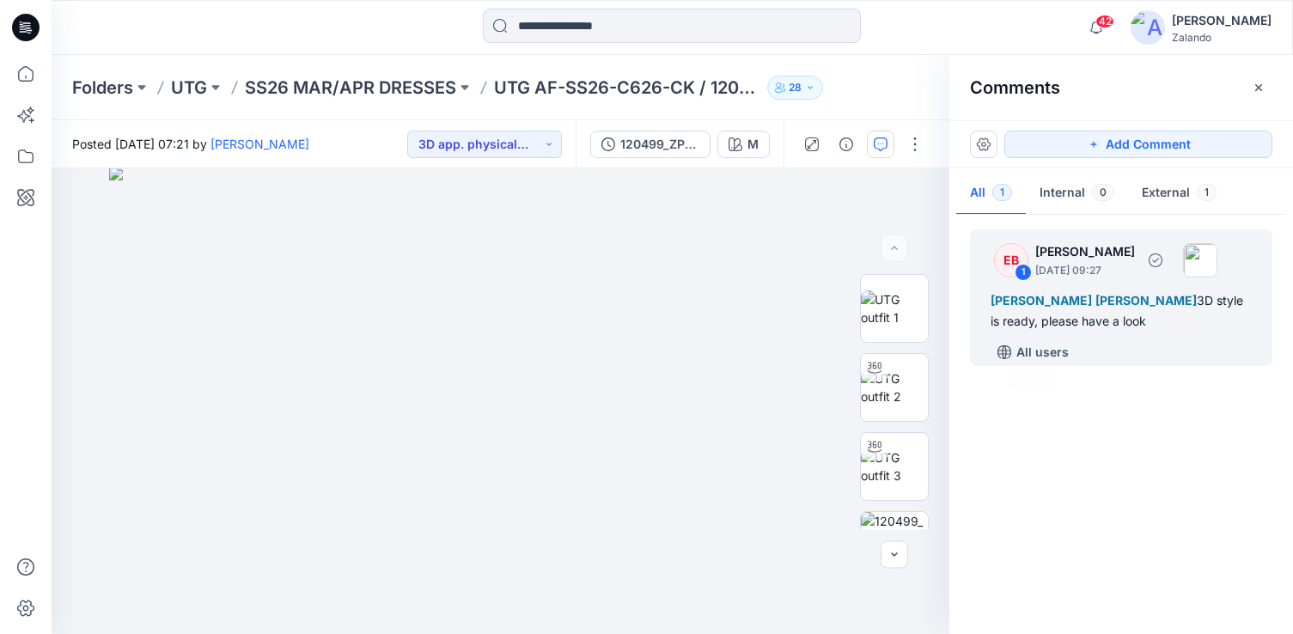
click at [1084, 339] on div "All users" at bounding box center [1132, 352] width 282 height 27
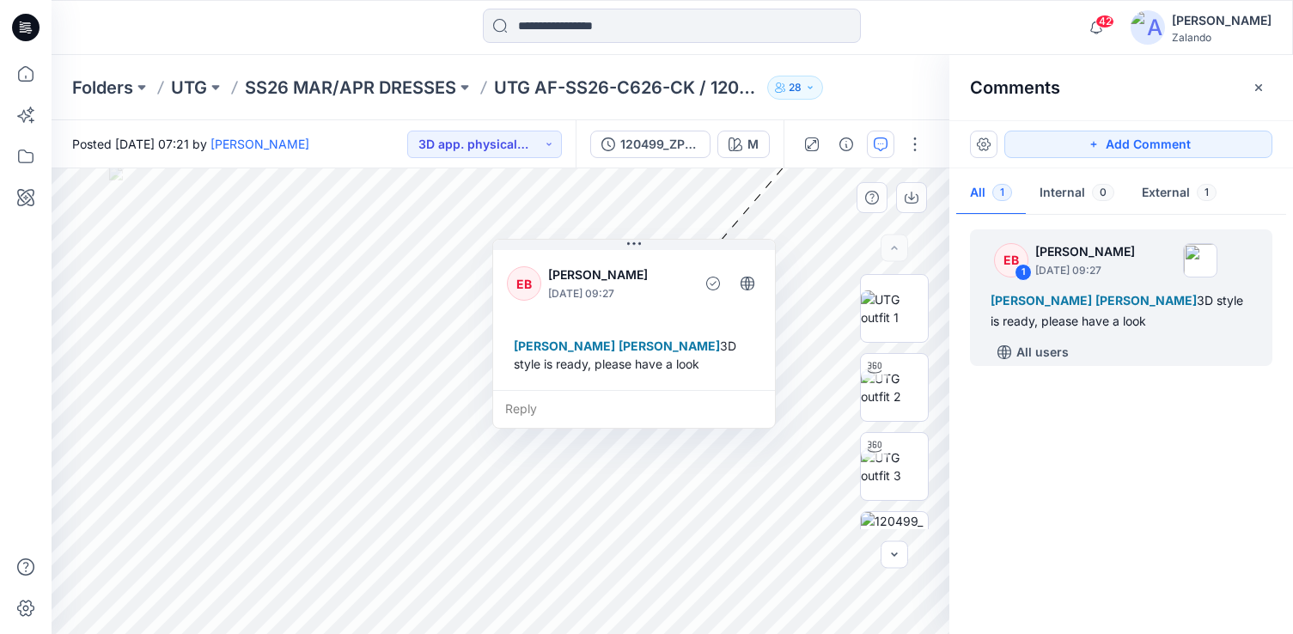
drag, startPoint x: 832, startPoint y: 201, endPoint x: 526, endPoint y: 314, distance: 326.0
click at [526, 314] on div "EB [PERSON_NAME] [DATE] 09:27 [PERSON_NAME] [PERSON_NAME] 3D style is ready, pl…" at bounding box center [634, 318] width 282 height 143
click at [590, 427] on div "Reply" at bounding box center [634, 409] width 282 height 38
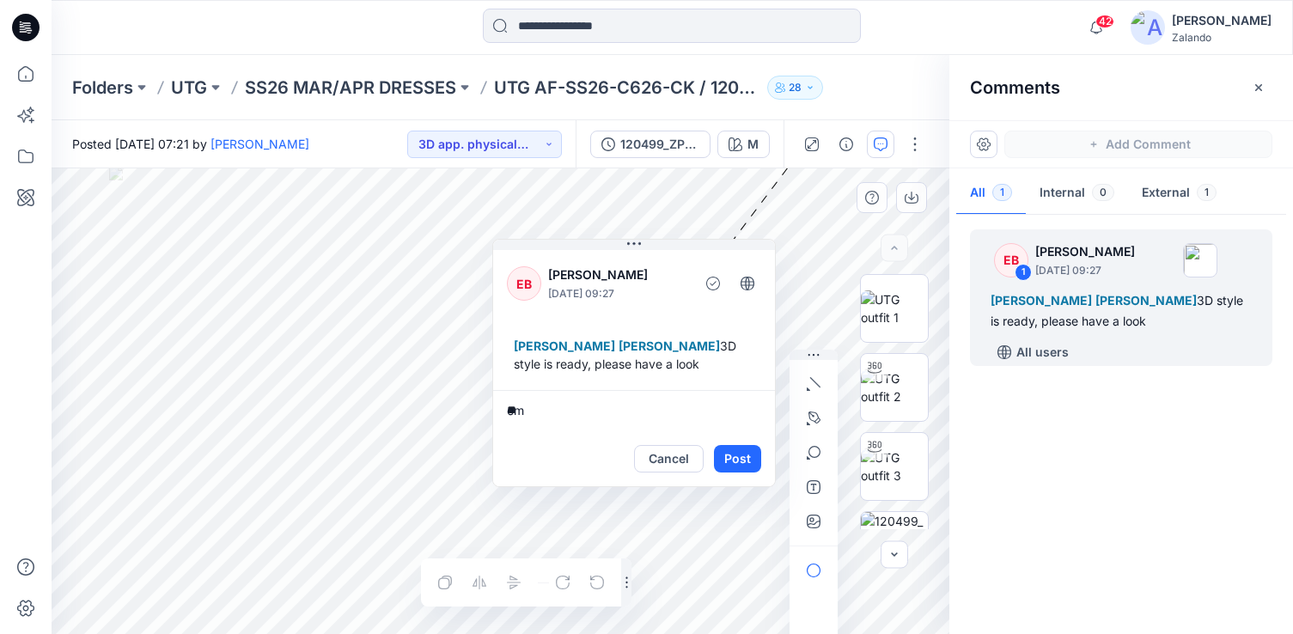
type textarea "*"
type textarea "**********"
click at [731, 473] on button "Post" at bounding box center [737, 458] width 47 height 27
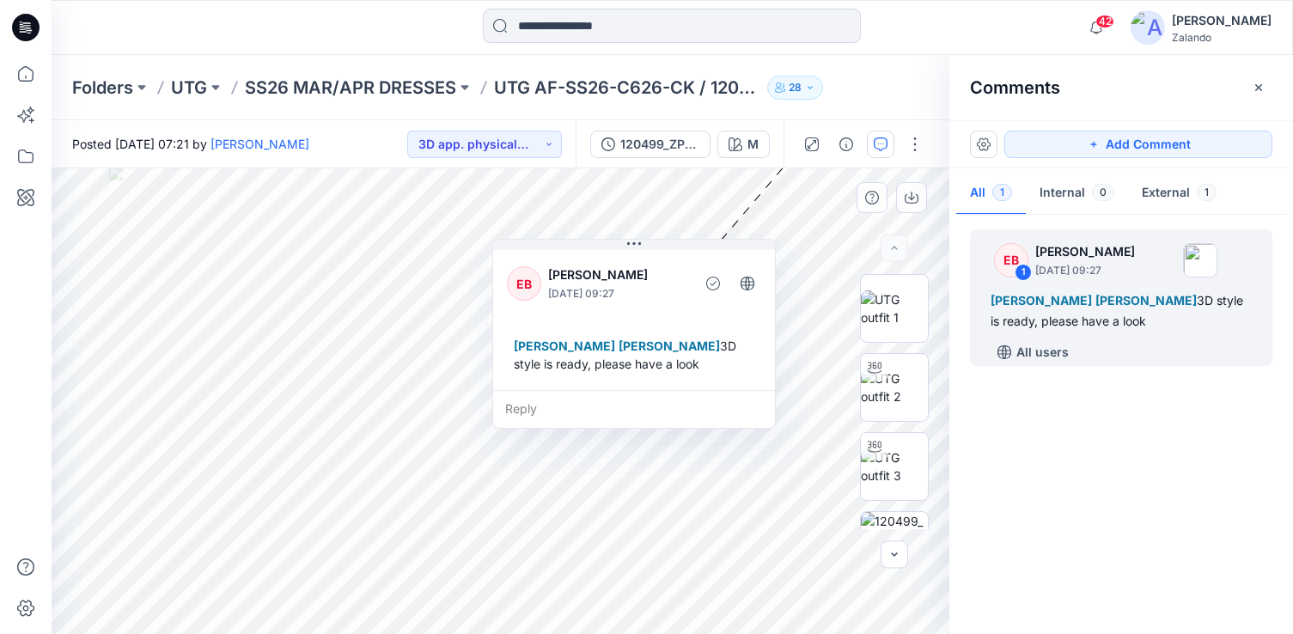
scroll to position [48, 0]
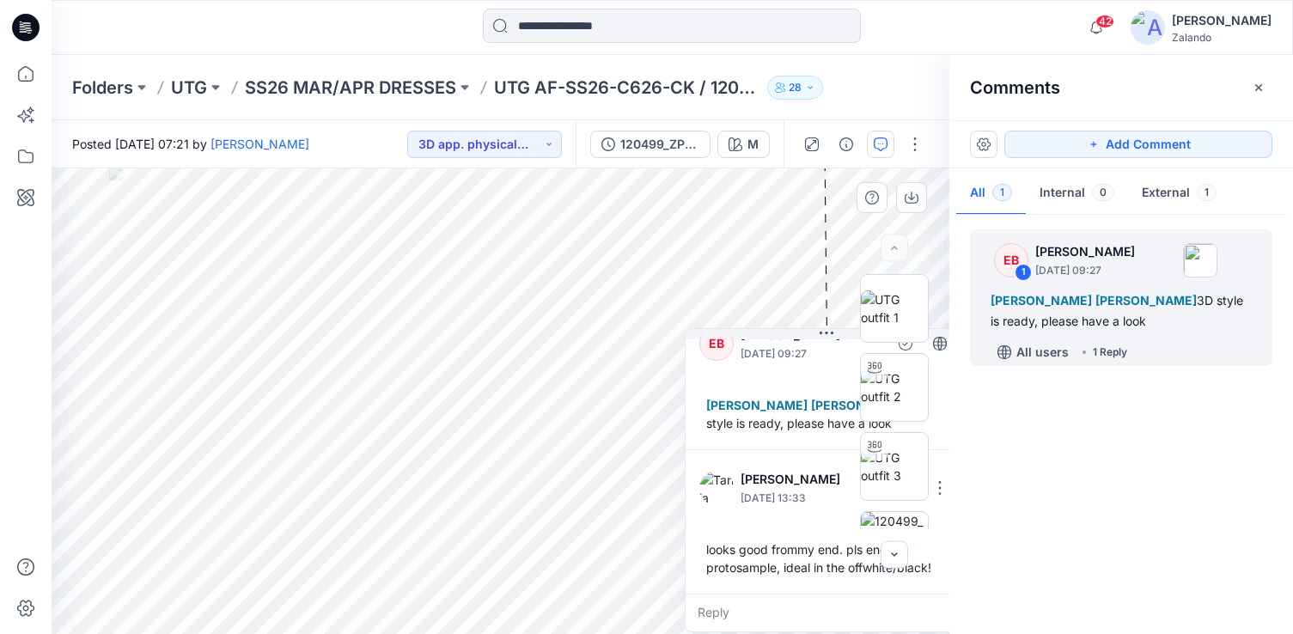
drag, startPoint x: 641, startPoint y: 246, endPoint x: 864, endPoint y: 351, distance: 246.8
click at [864, 351] on div "M Loading... Material Properties Loading... 2 1 EB [PERSON_NAME] [DATE] 09:27 […" at bounding box center [501, 401] width 898 height 466
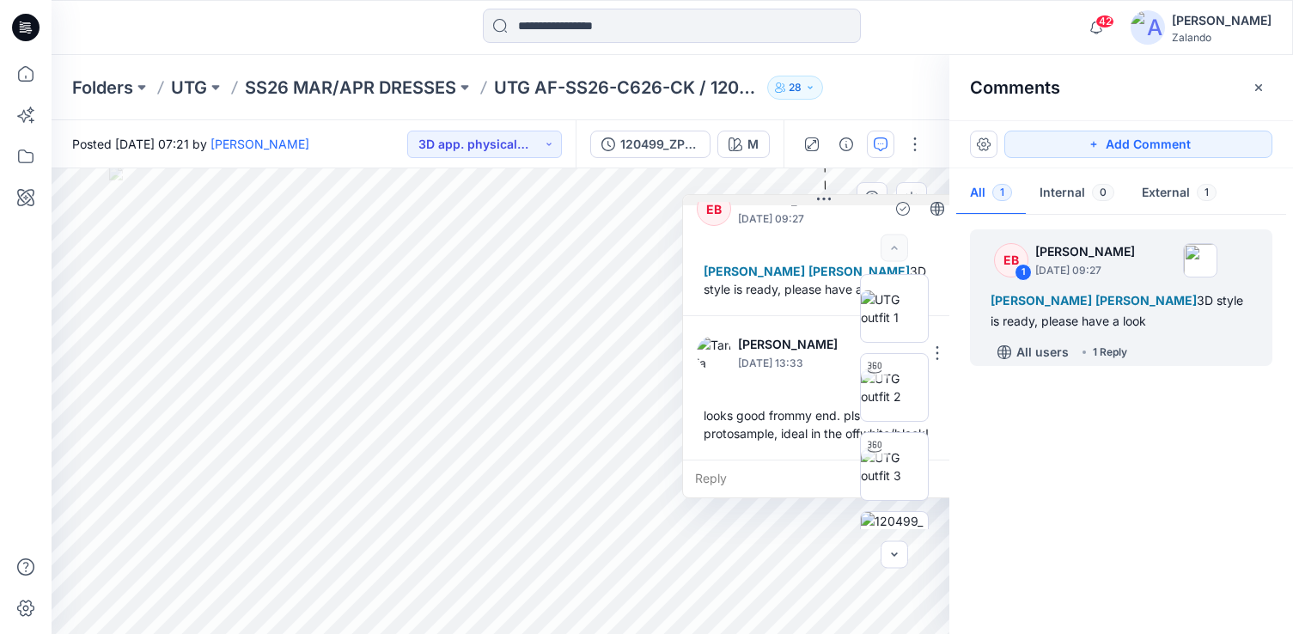
drag, startPoint x: 804, startPoint y: 333, endPoint x: 778, endPoint y: 213, distance: 123.2
click at [778, 205] on button at bounding box center [824, 200] width 282 height 10
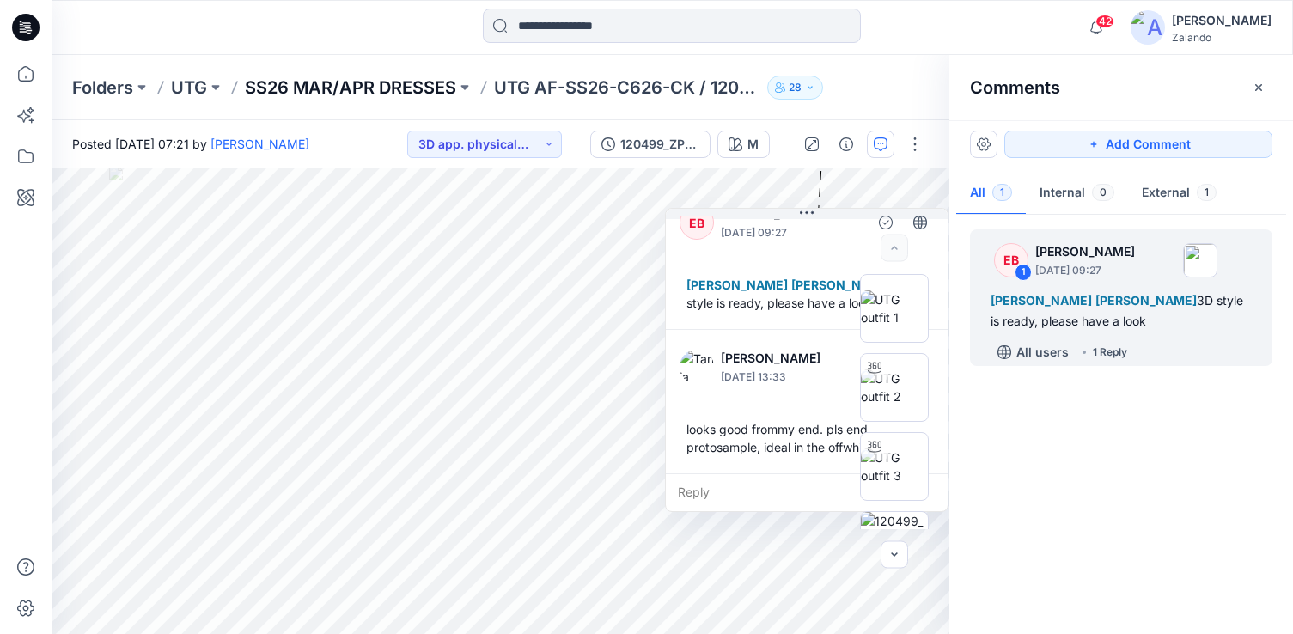
click at [431, 81] on p "SS26 MAR/APR DRESSES" at bounding box center [350, 88] width 211 height 24
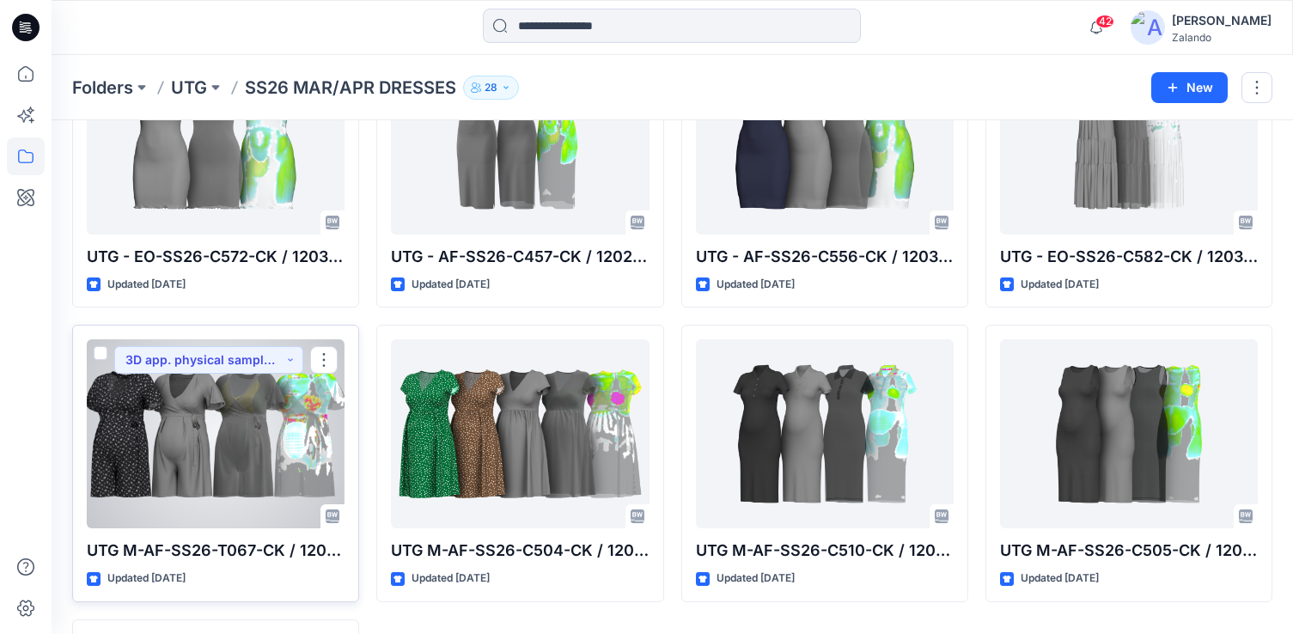
scroll to position [1441, 0]
